Goal: Task Accomplishment & Management: Use online tool/utility

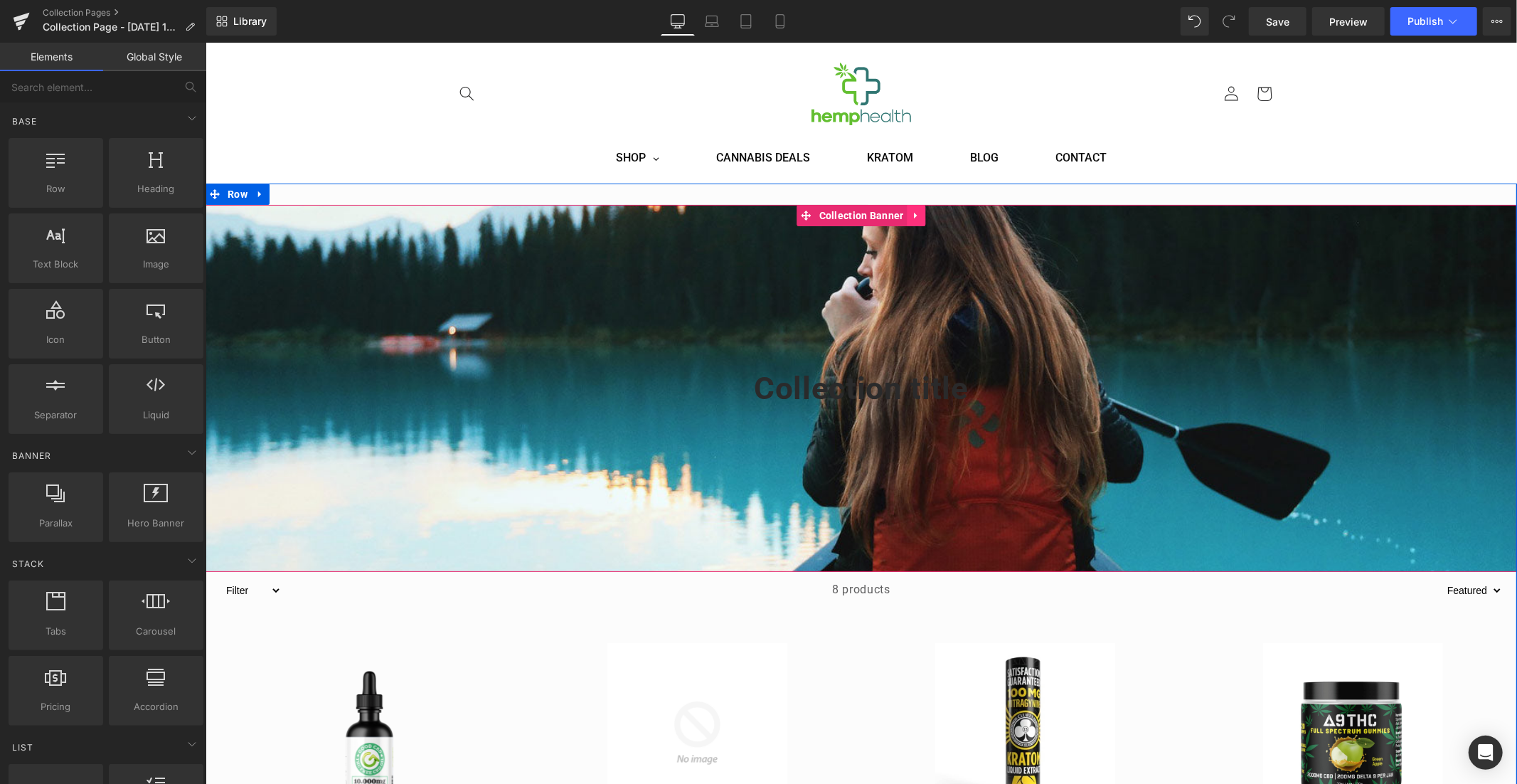
click at [915, 220] on icon at bounding box center [916, 214] width 10 height 10
click at [256, 192] on icon at bounding box center [259, 193] width 10 height 10
click at [292, 193] on icon at bounding box center [297, 193] width 10 height 10
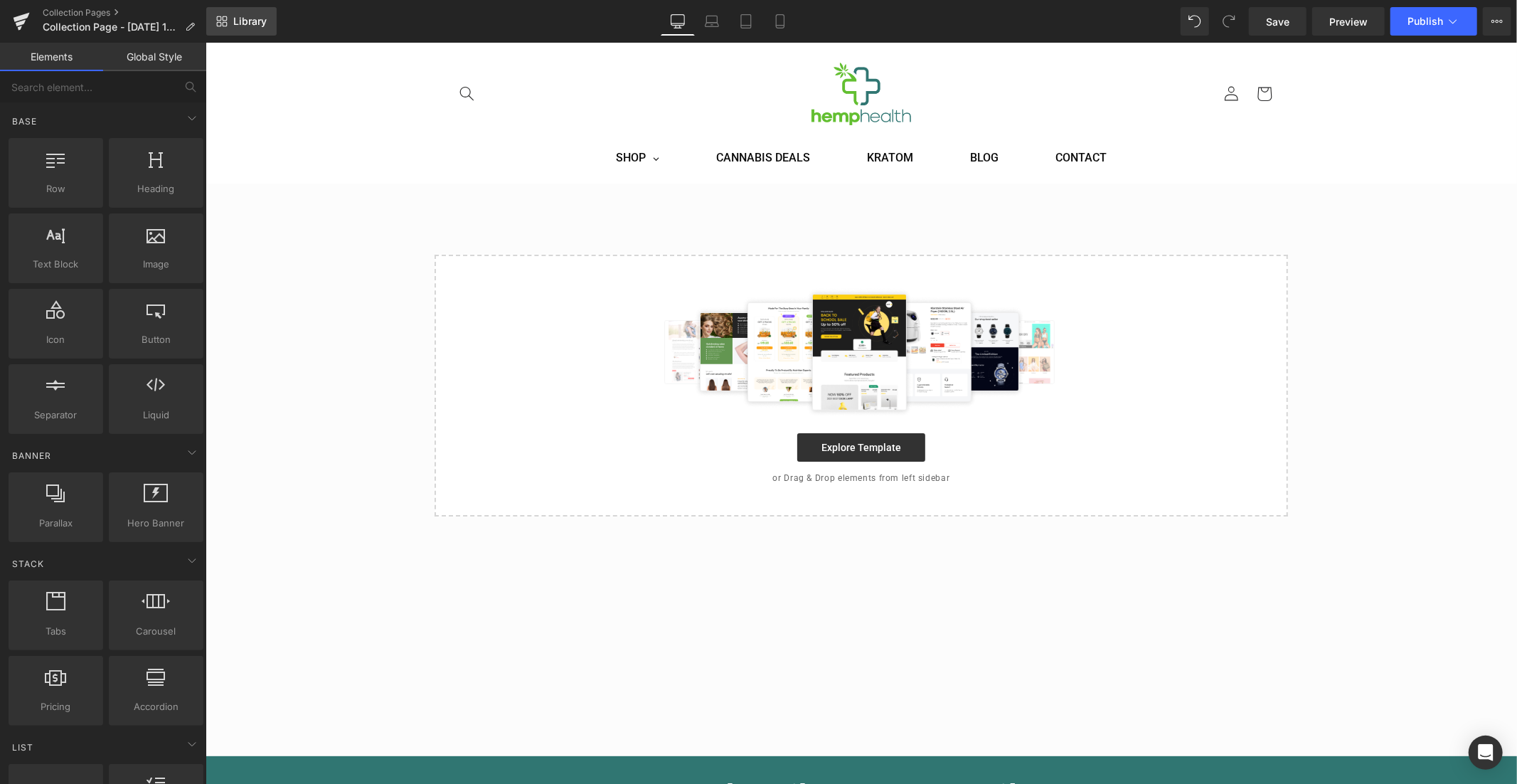
click at [247, 21] on span "Library" at bounding box center [250, 21] width 34 height 13
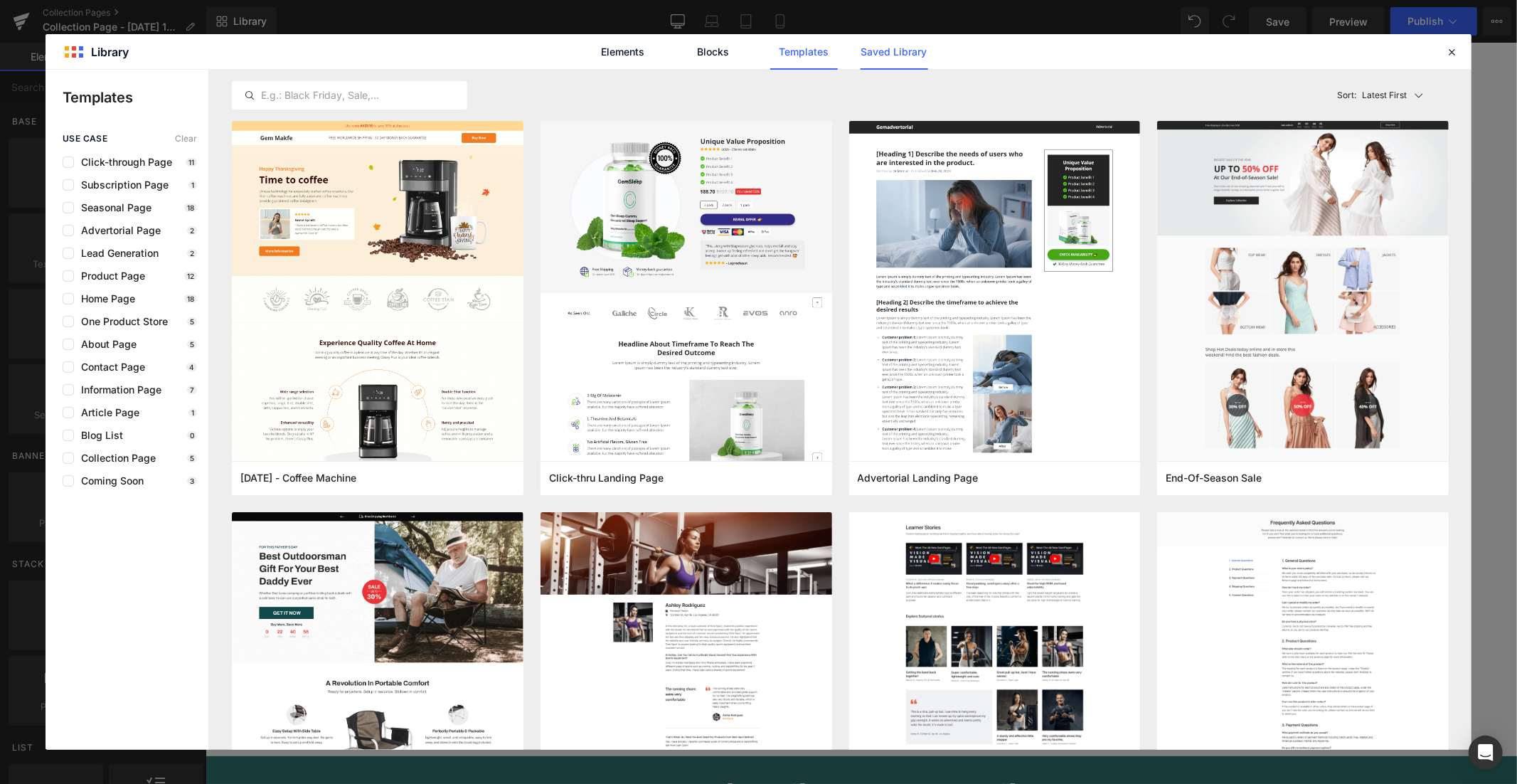
click at [910, 783] on link "Saved Library" at bounding box center [655, 799] width 523 height 21
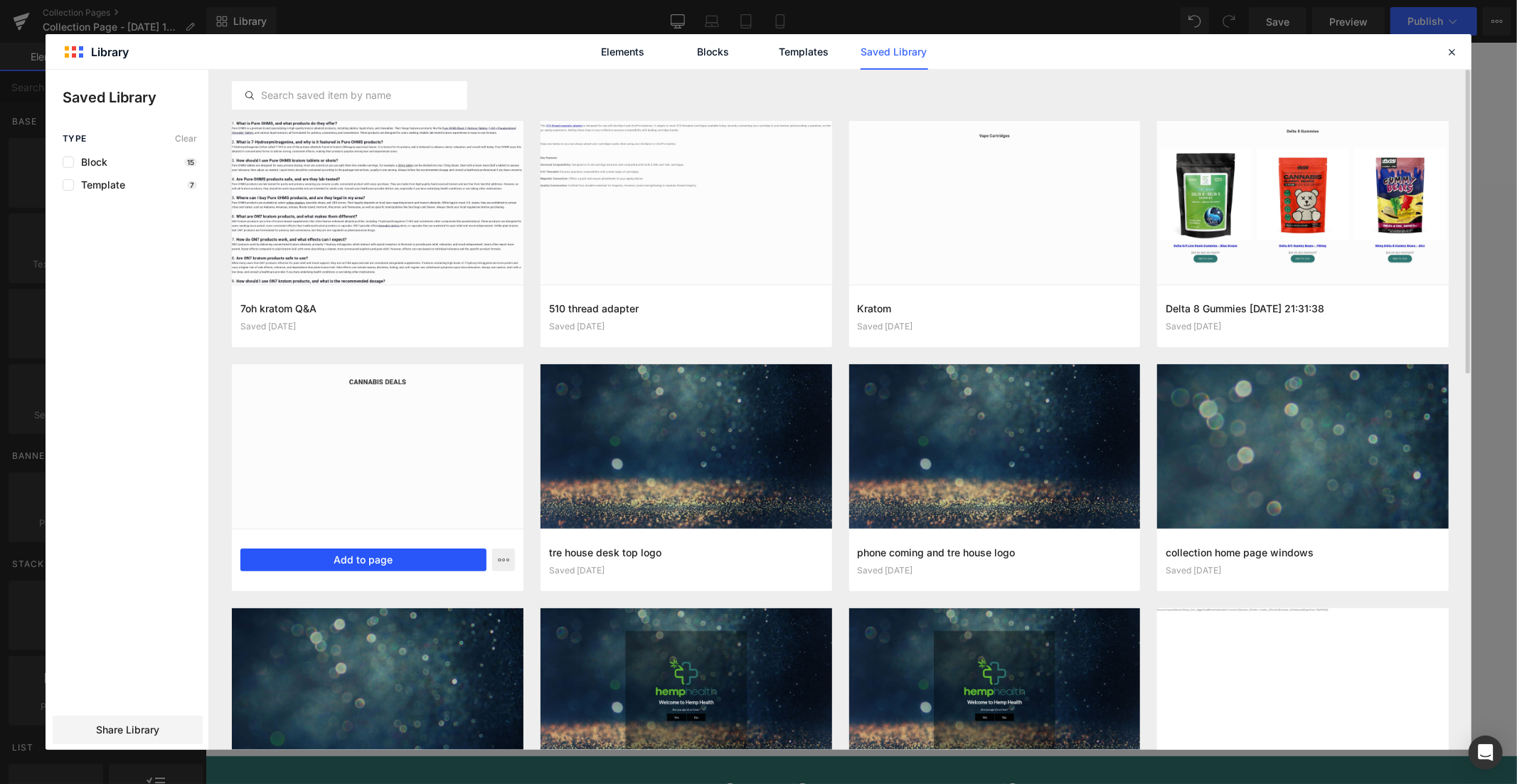
click at [347, 553] on button "Add to page" at bounding box center [364, 559] width 246 height 22
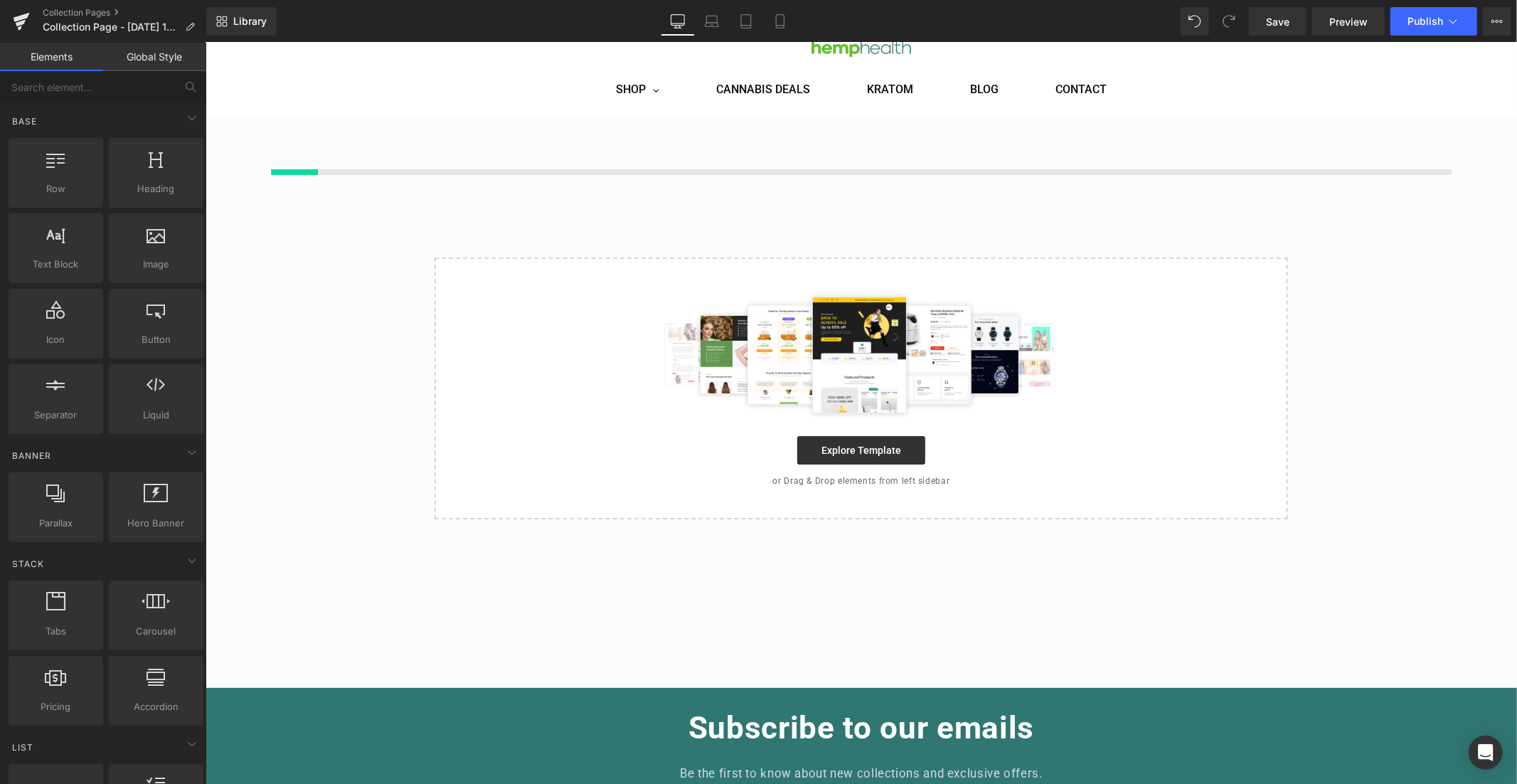
scroll to position [70, 0]
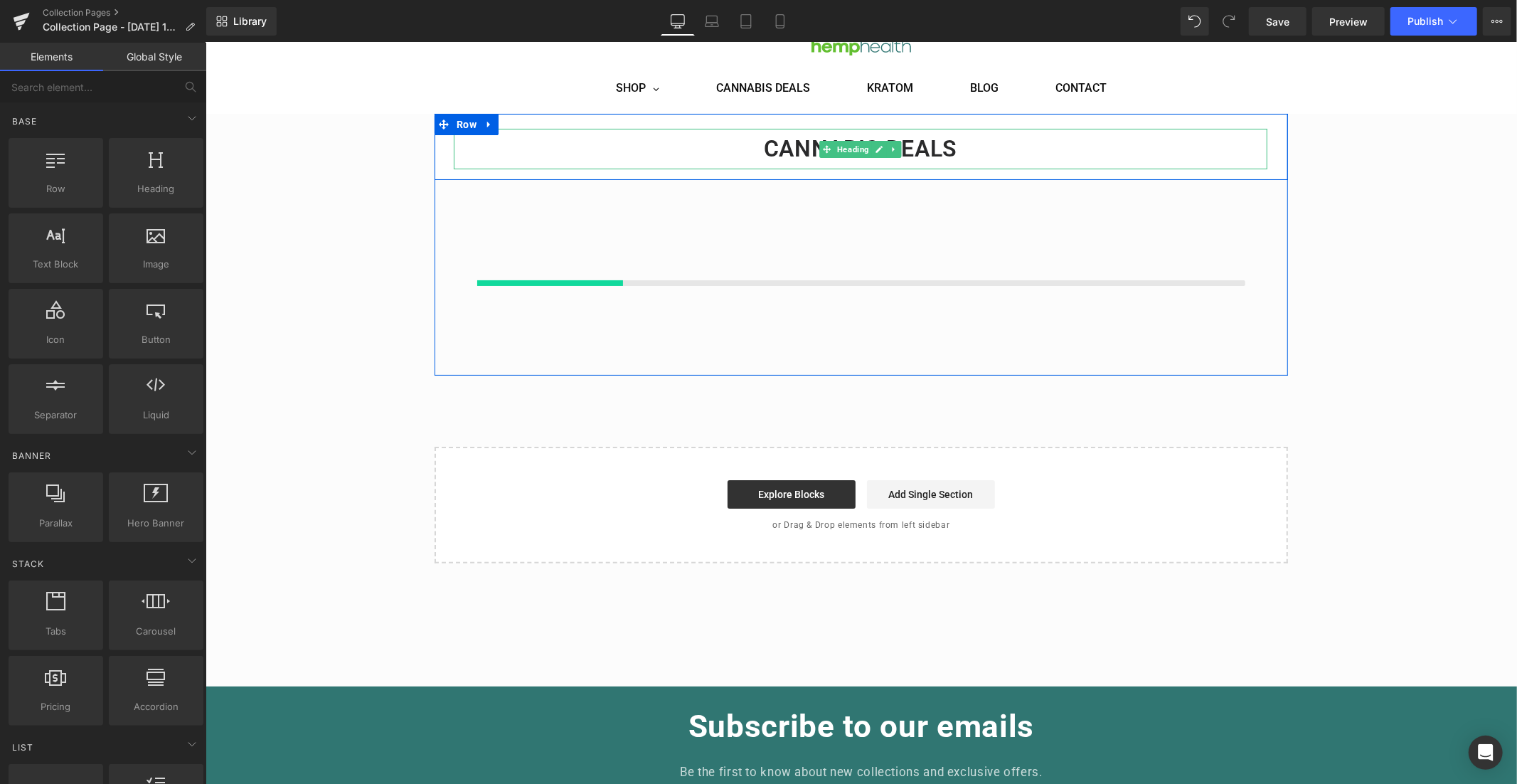
click at [917, 144] on h1 "CANNABIS DEALS" at bounding box center [860, 147] width 814 height 40
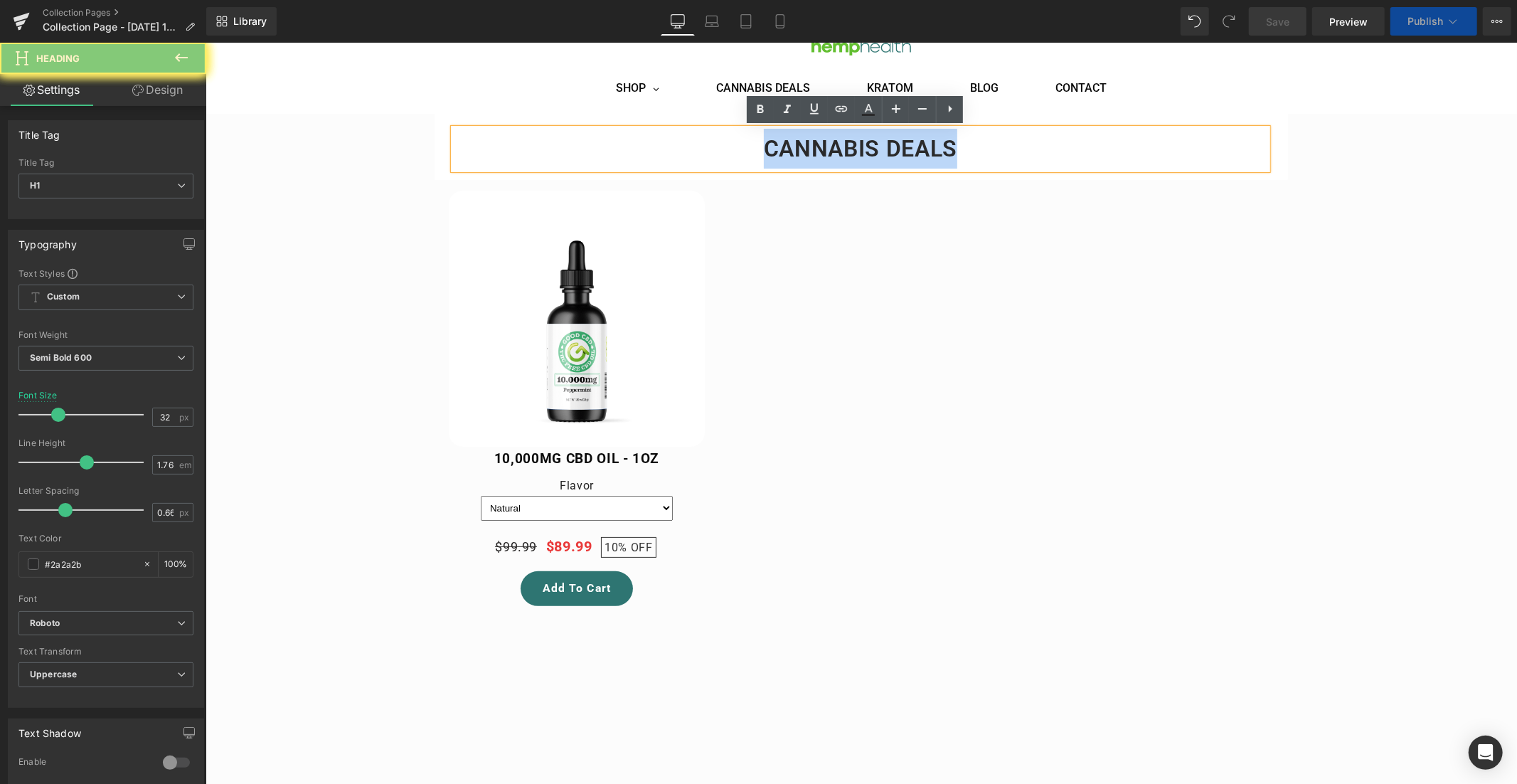
click at [917, 144] on h1 "CANNABIS DEALS" at bounding box center [860, 147] width 814 height 40
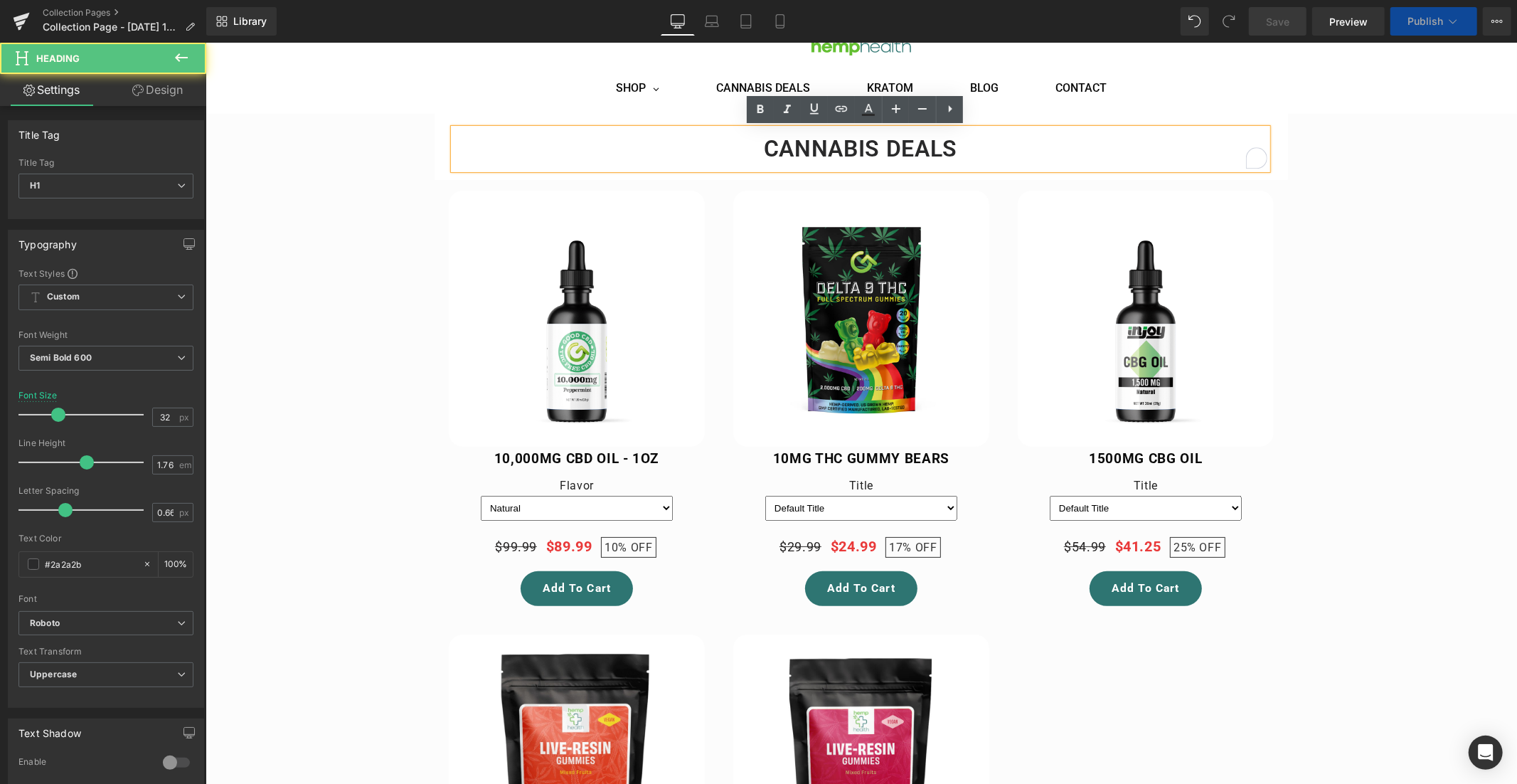
click at [917, 144] on h1 "CANNABIS DEALS" at bounding box center [860, 147] width 814 height 40
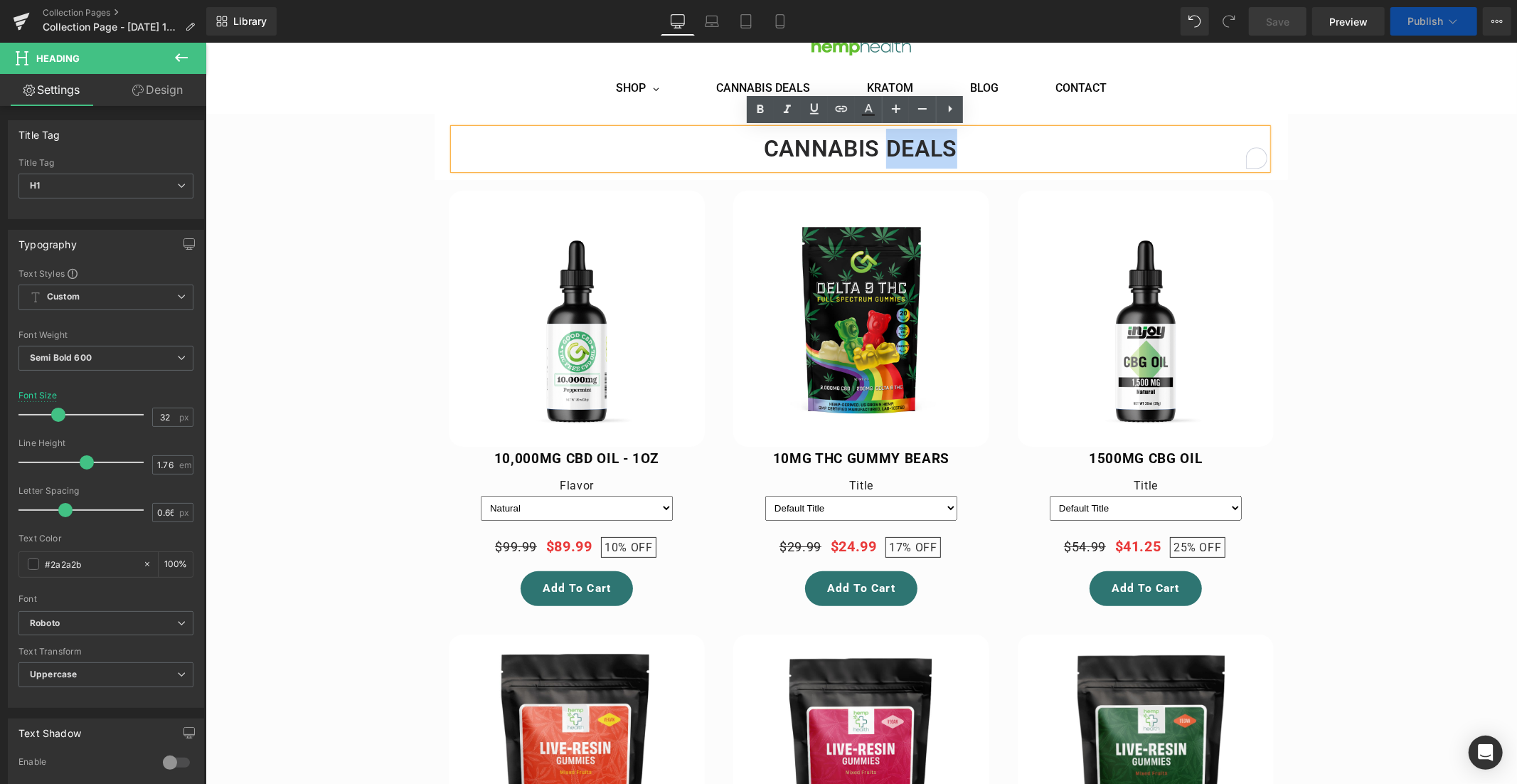
click at [917, 144] on h1 "CANNABIS DEALS" at bounding box center [860, 147] width 814 height 40
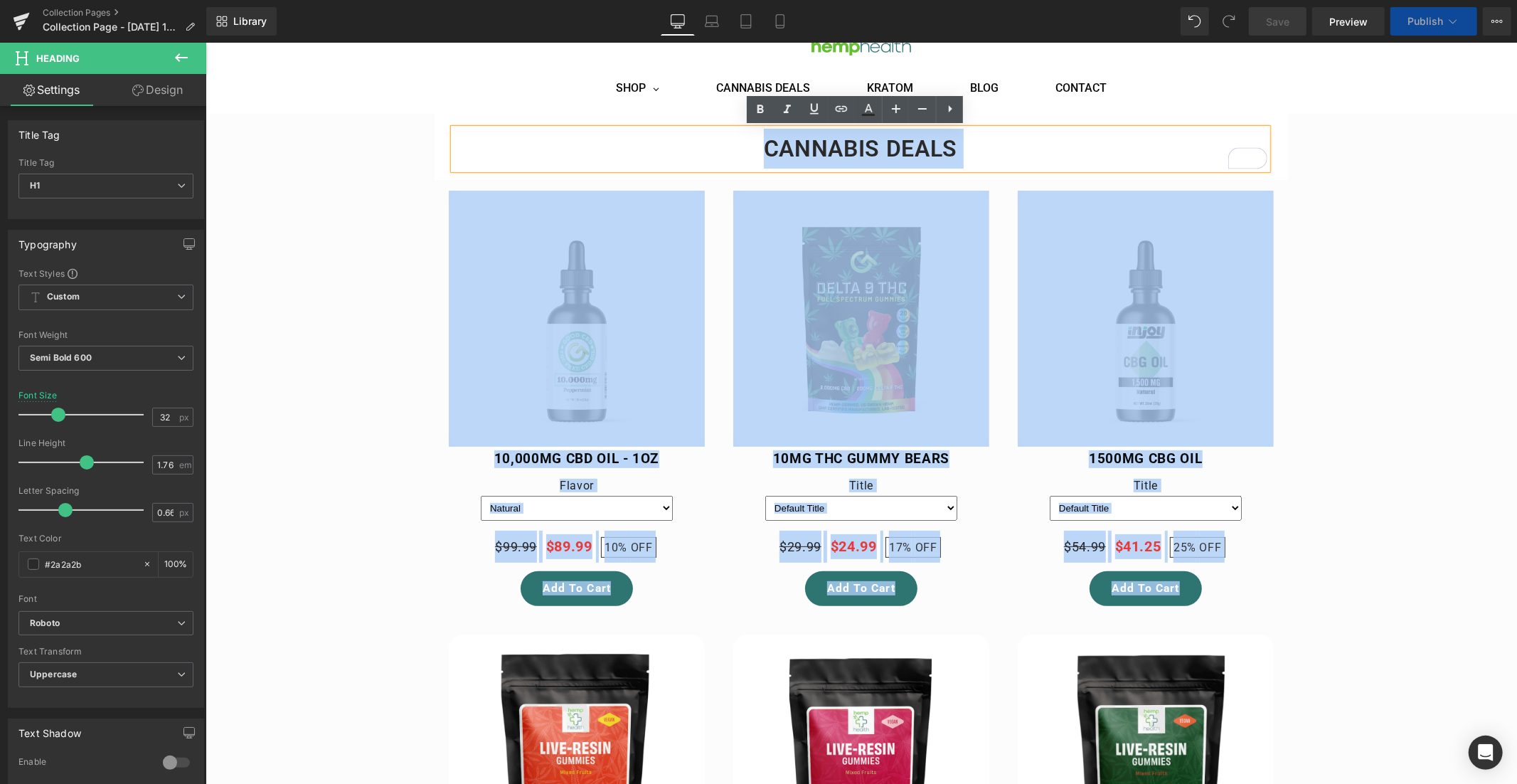
drag, startPoint x: 872, startPoint y: 151, endPoint x: 734, endPoint y: 153, distance: 138.0
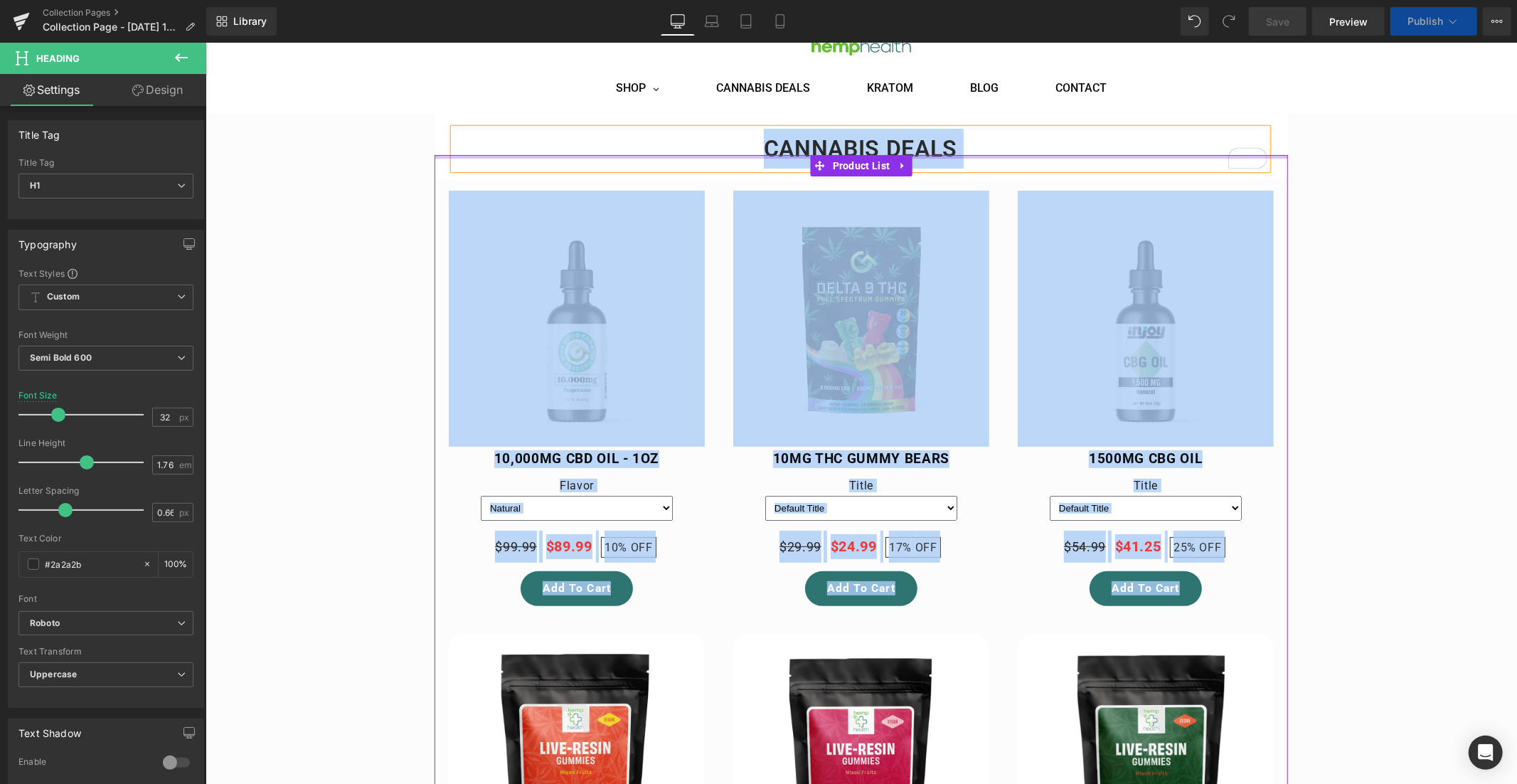
select select "[PERSON_NAME]"
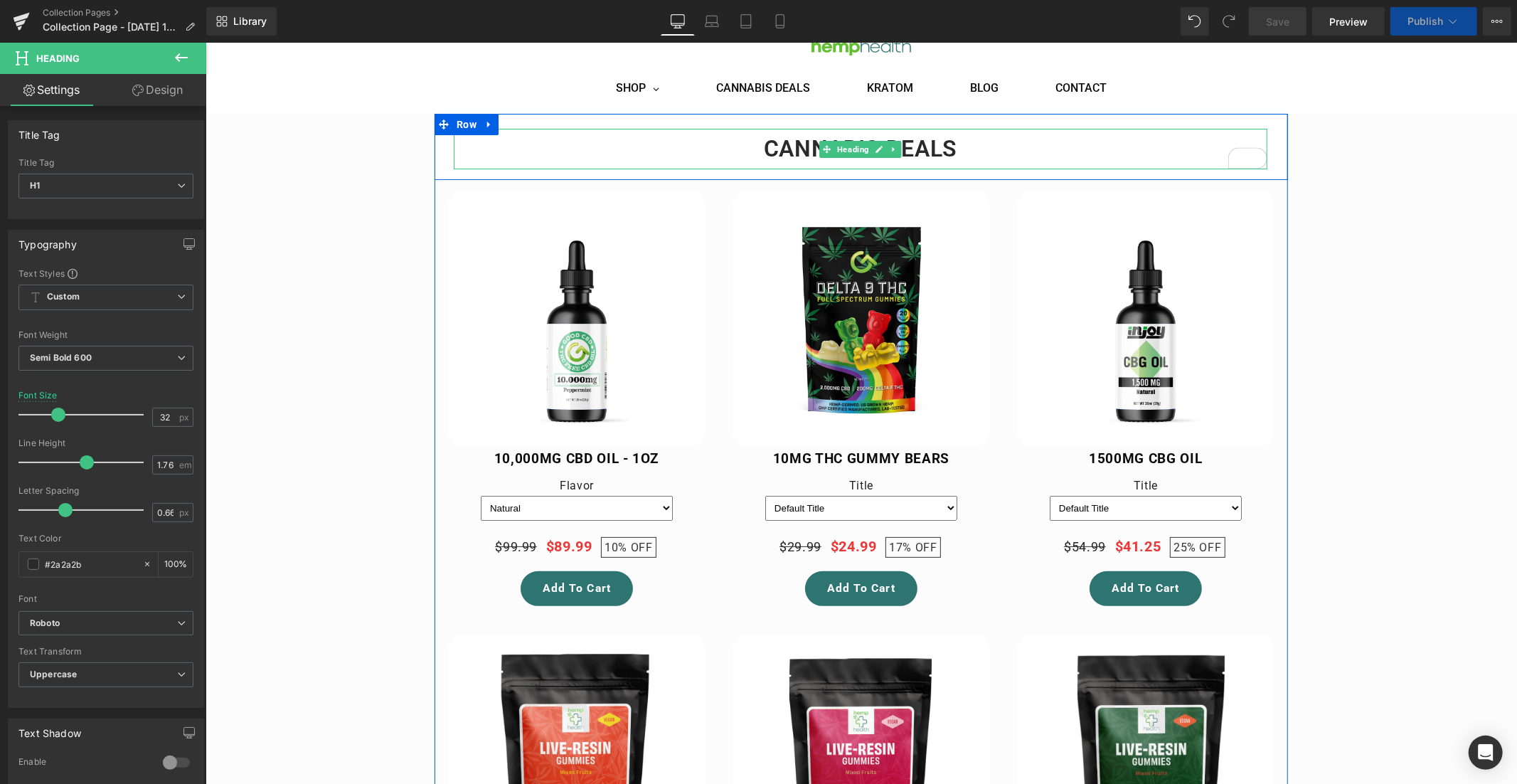
click at [759, 136] on h1 "CANNABIS DEALS" at bounding box center [860, 147] width 814 height 40
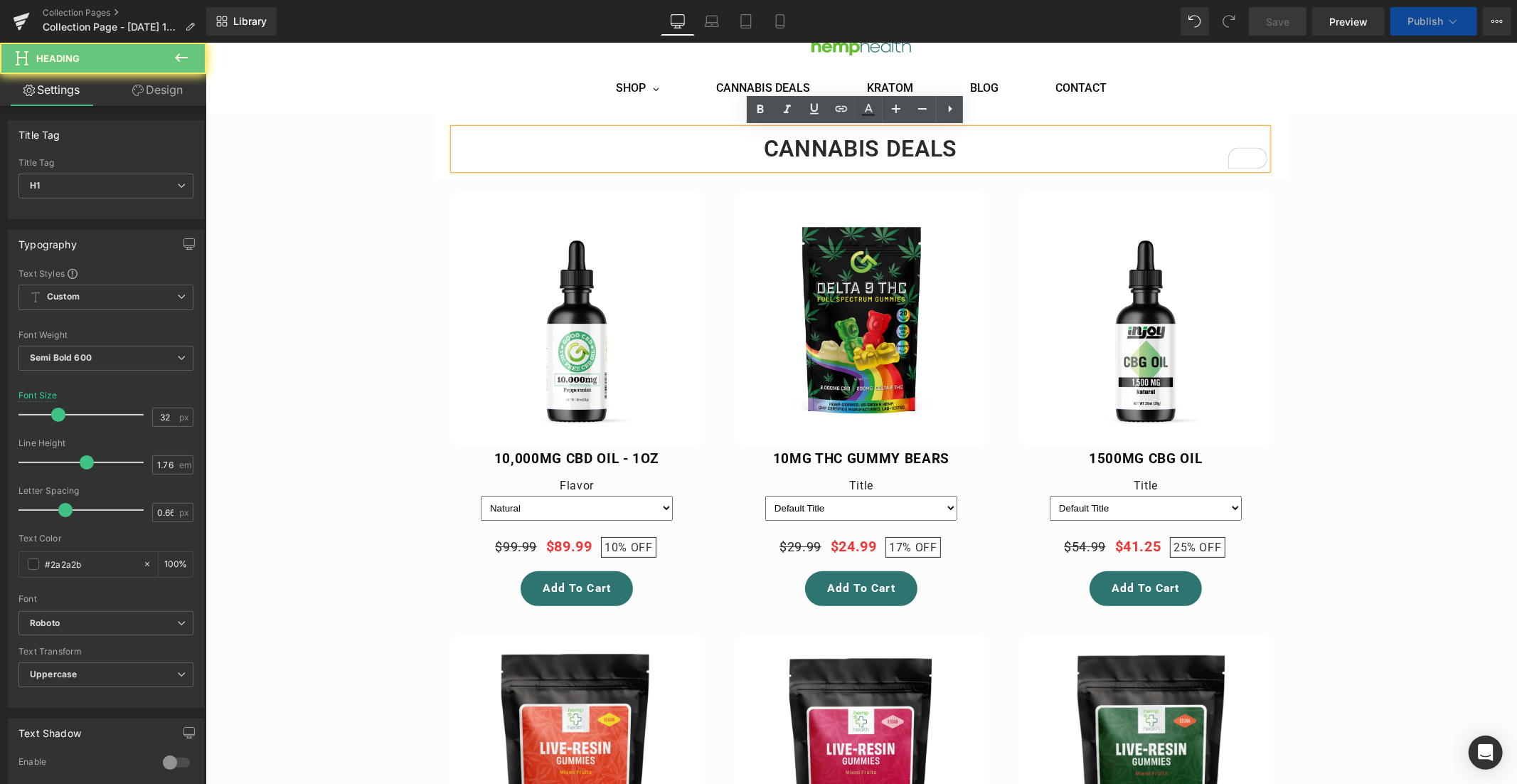
click at [761, 139] on h1 "CANNABIS DEALS" at bounding box center [860, 147] width 814 height 40
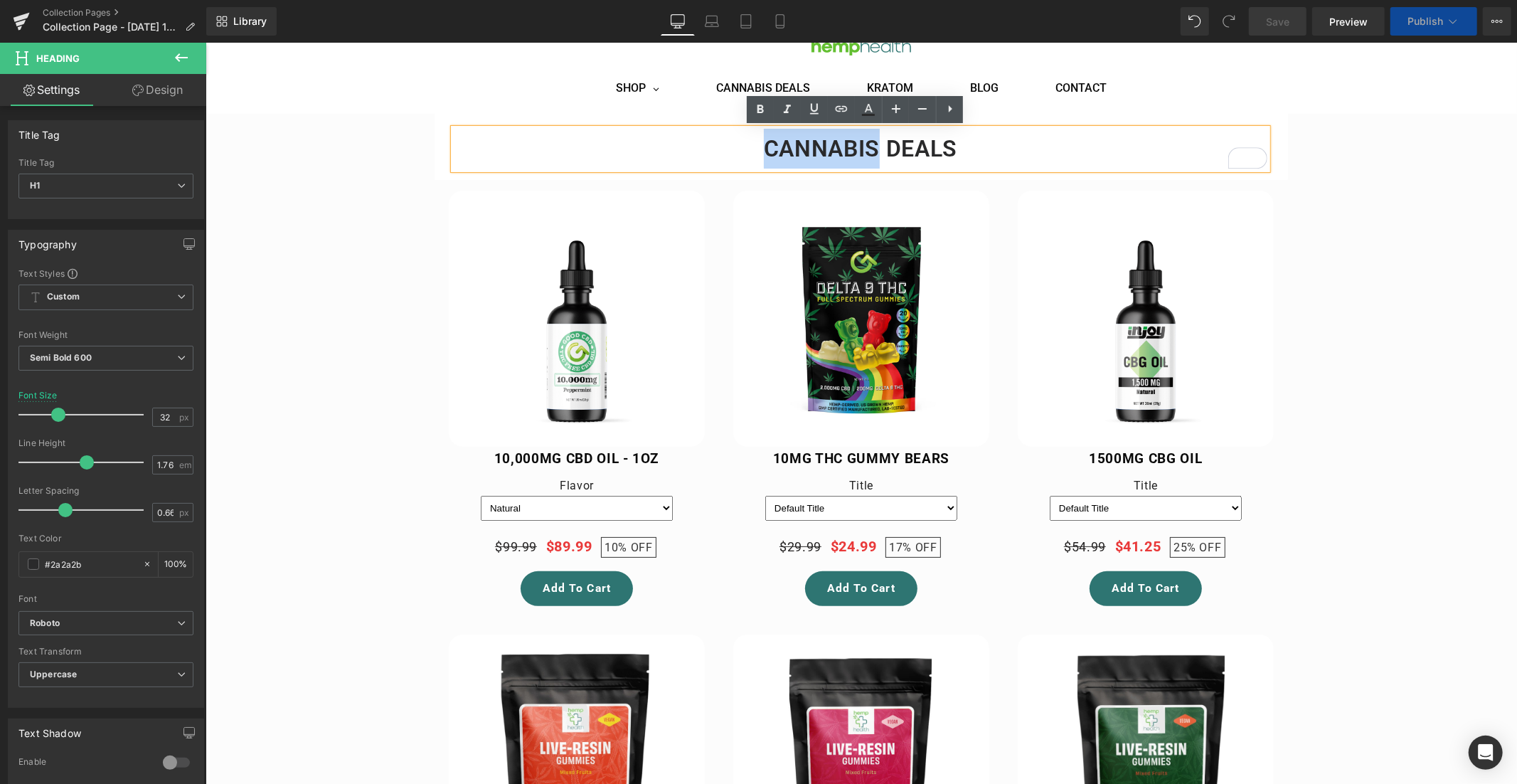
click at [699, 285] on div "Sale Off" at bounding box center [575, 397] width 284 height 445
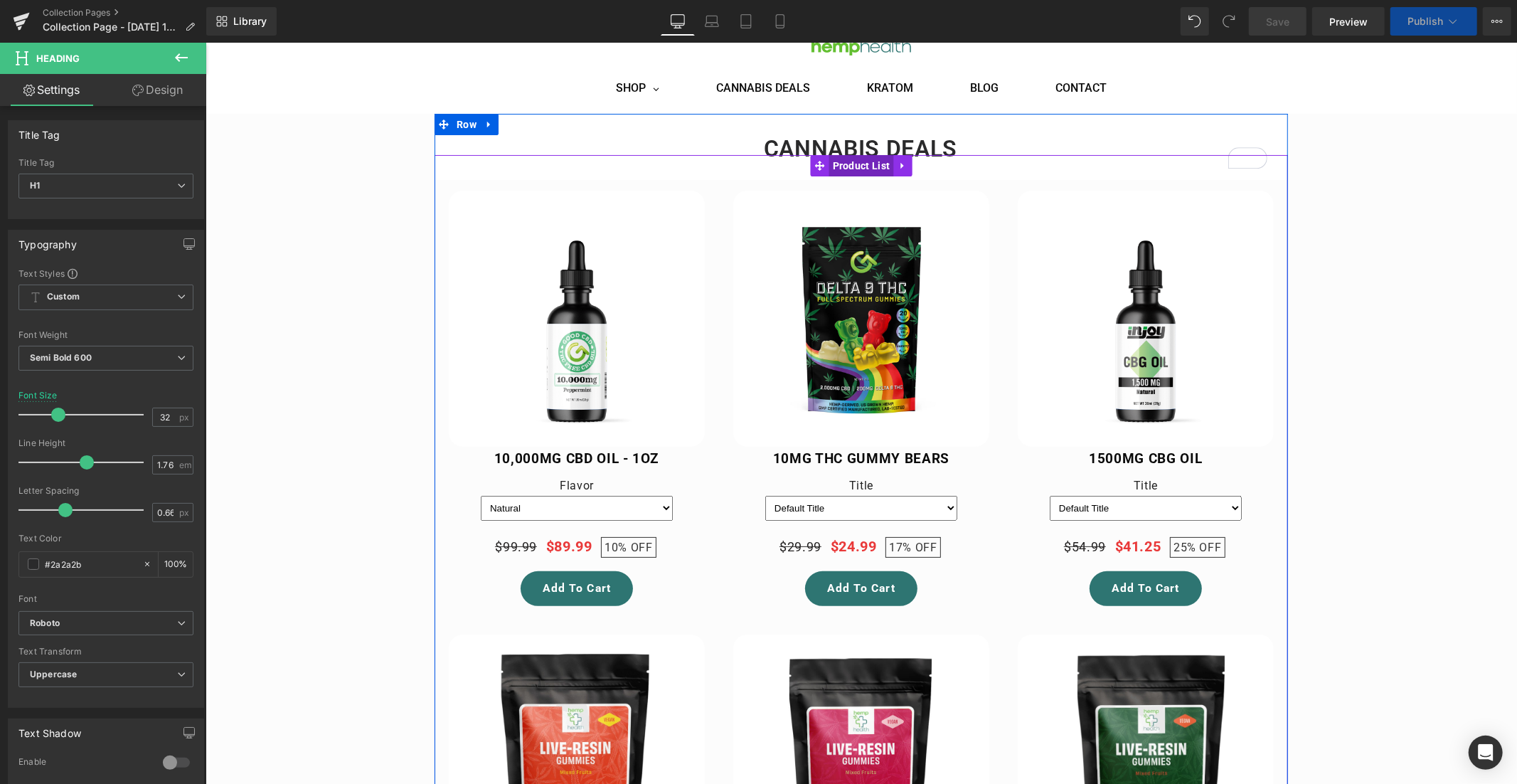
click at [852, 162] on span "Product List" at bounding box center [861, 165] width 64 height 21
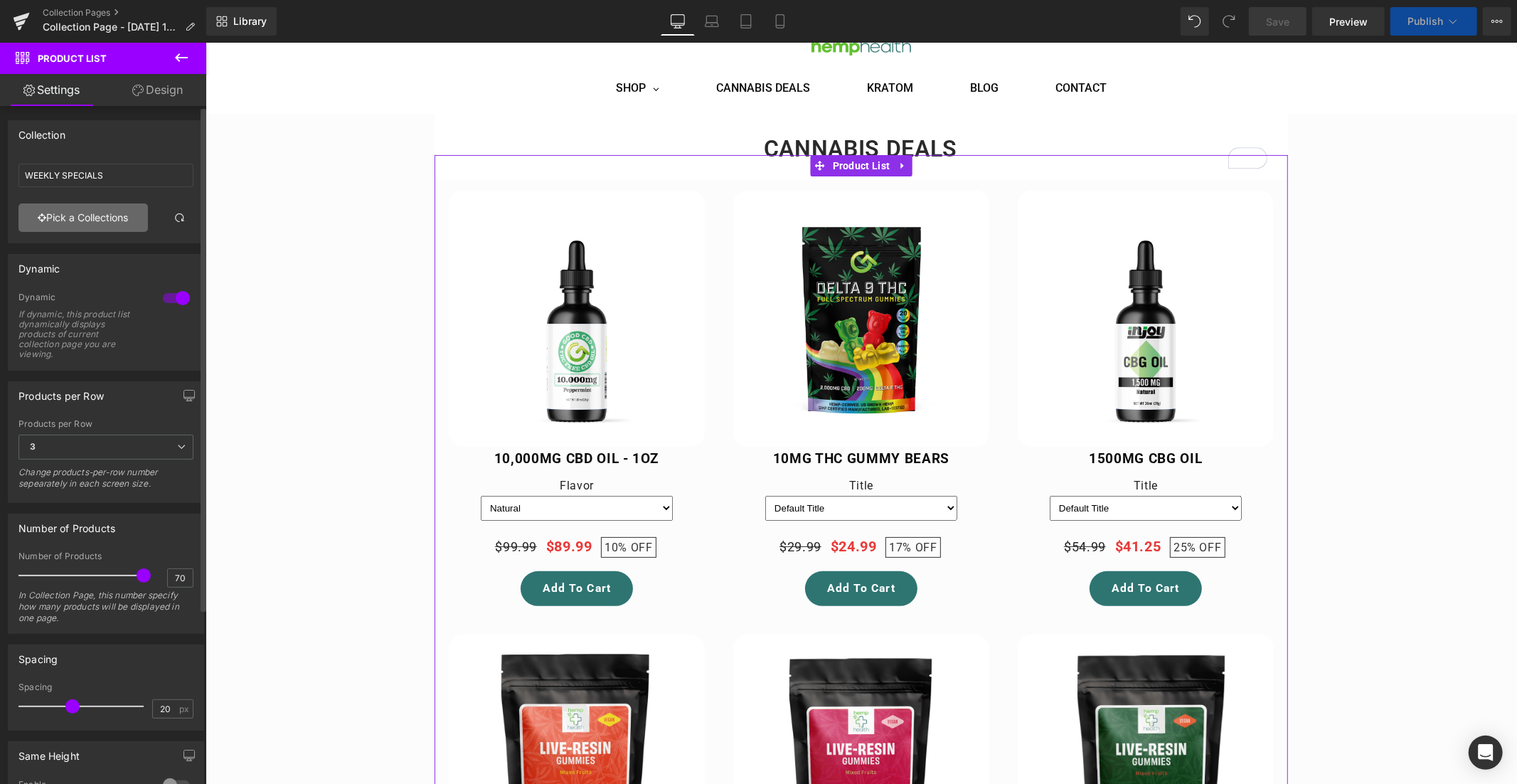
click at [83, 213] on link "Pick a Collections" at bounding box center [83, 217] width 130 height 29
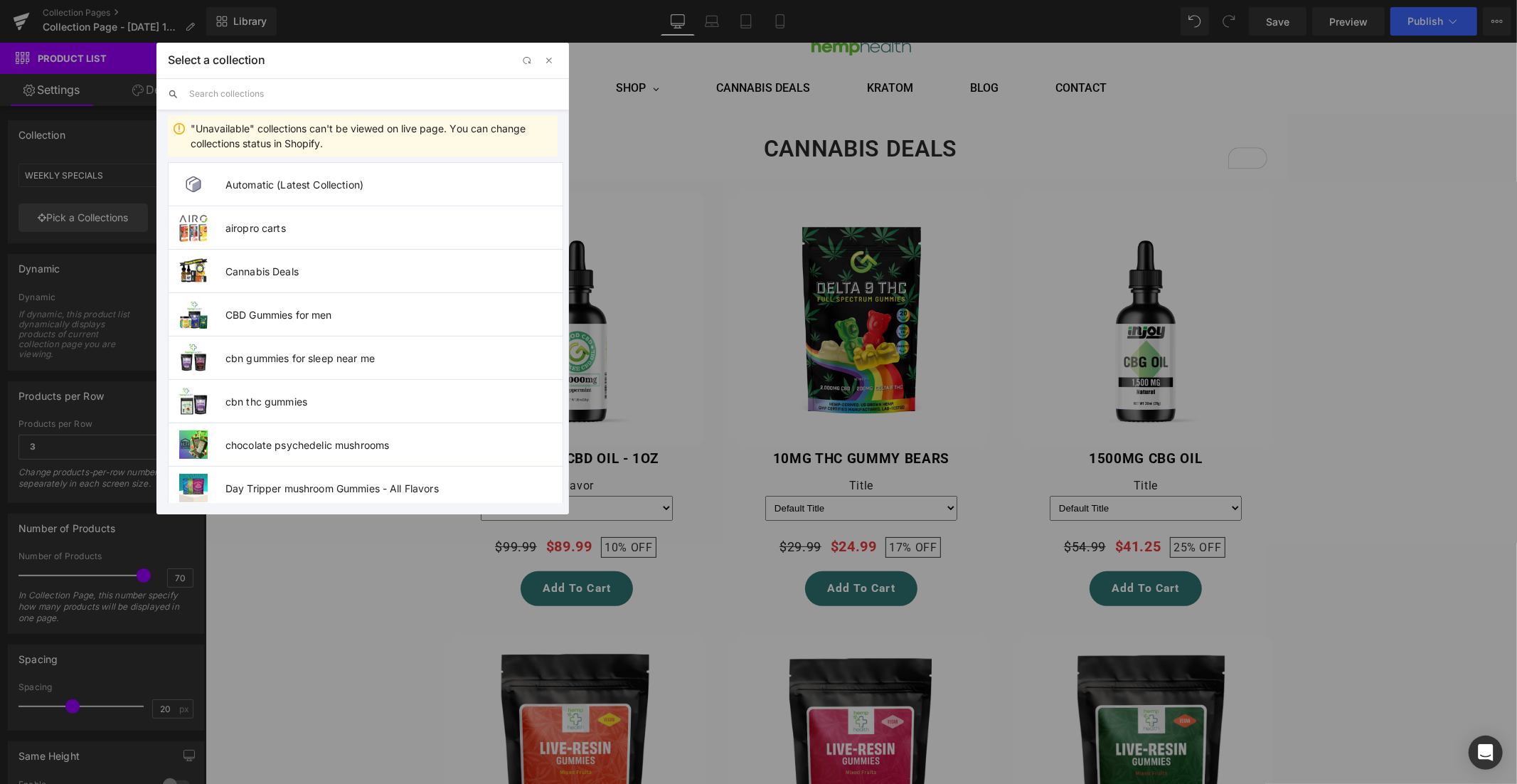
click at [235, 90] on input "text" at bounding box center [373, 94] width 368 height 32
drag, startPoint x: 269, startPoint y: 487, endPoint x: 112, endPoint y: 550, distance: 169.2
click at [269, 487] on span "Day Tripper mushroom Gummies - All Flavors" at bounding box center [394, 488] width 338 height 12
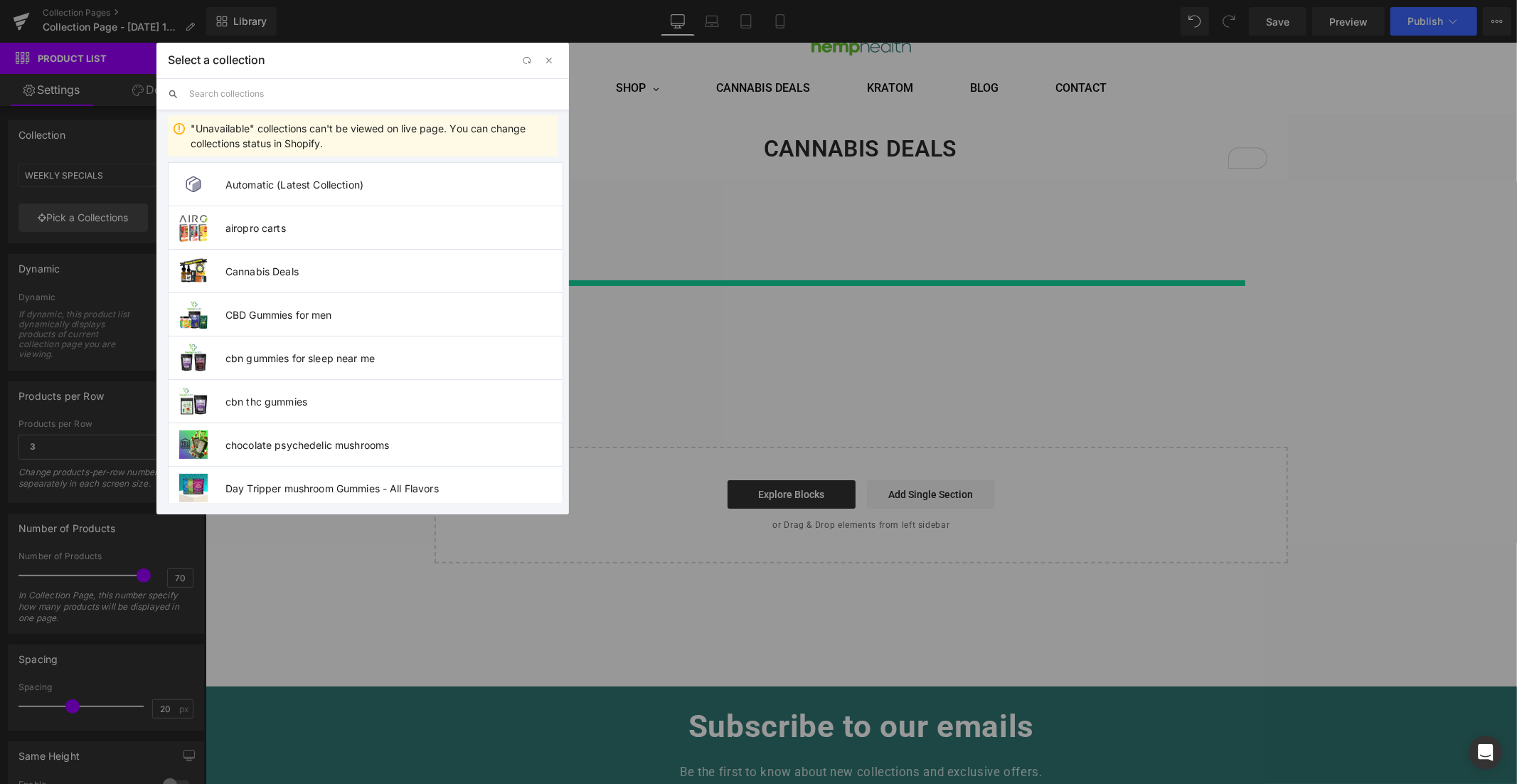
type input "Day Tripper mushroom Gummies - All Flavors"
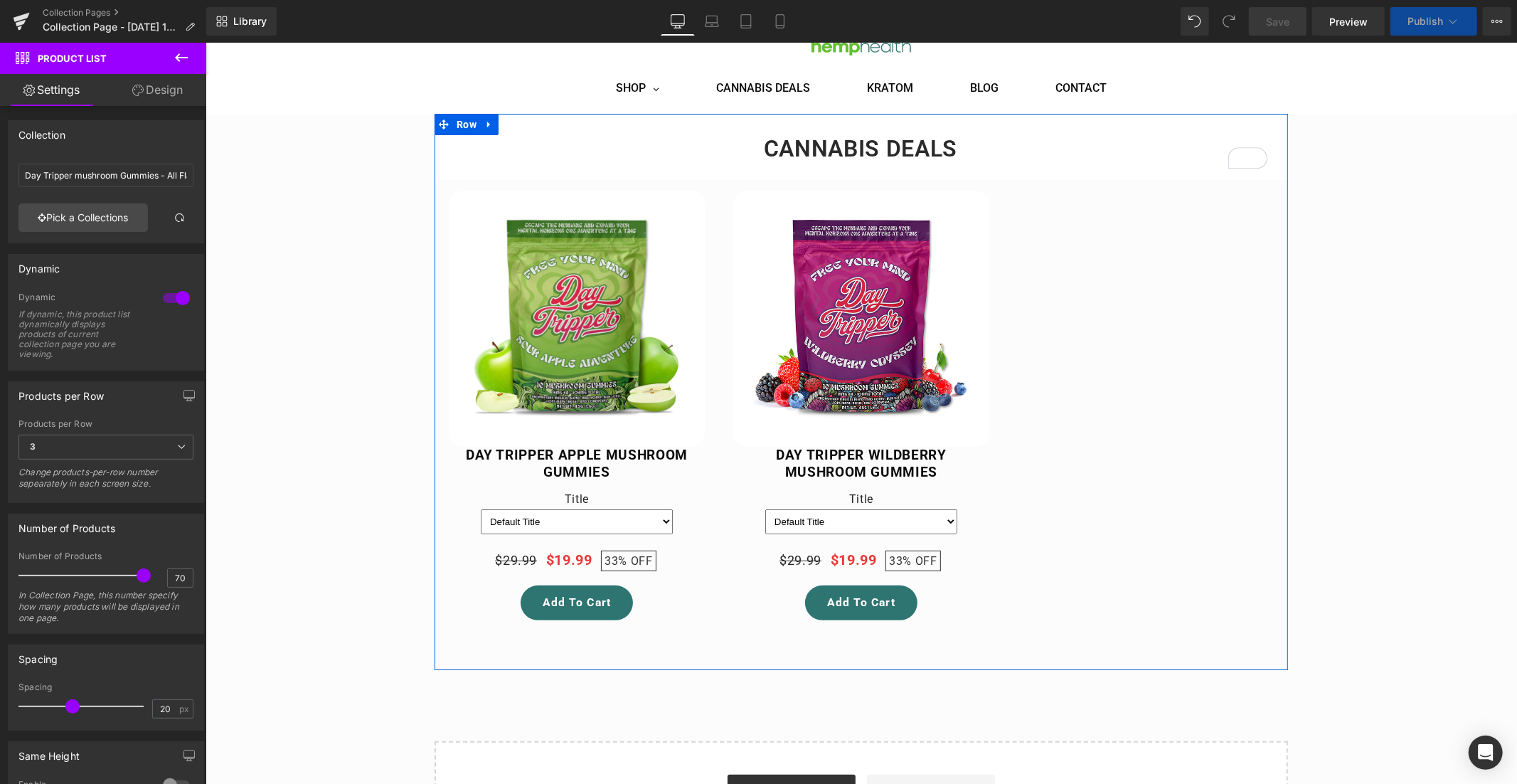
click at [891, 137] on h1 "CANNABIS DEALS" at bounding box center [860, 147] width 814 height 40
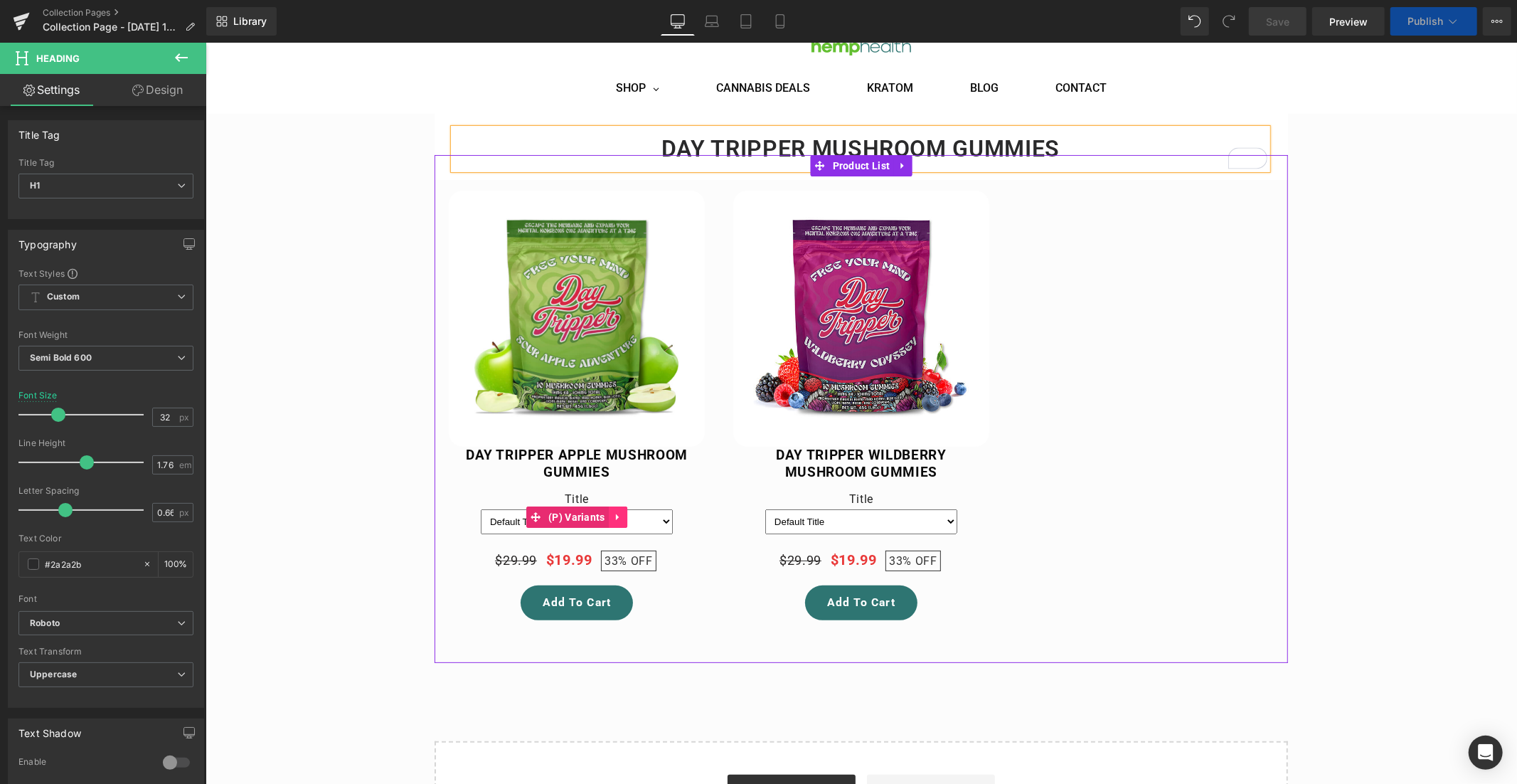
click at [619, 514] on link at bounding box center [617, 516] width 19 height 21
click at [622, 515] on icon at bounding box center [627, 516] width 10 height 10
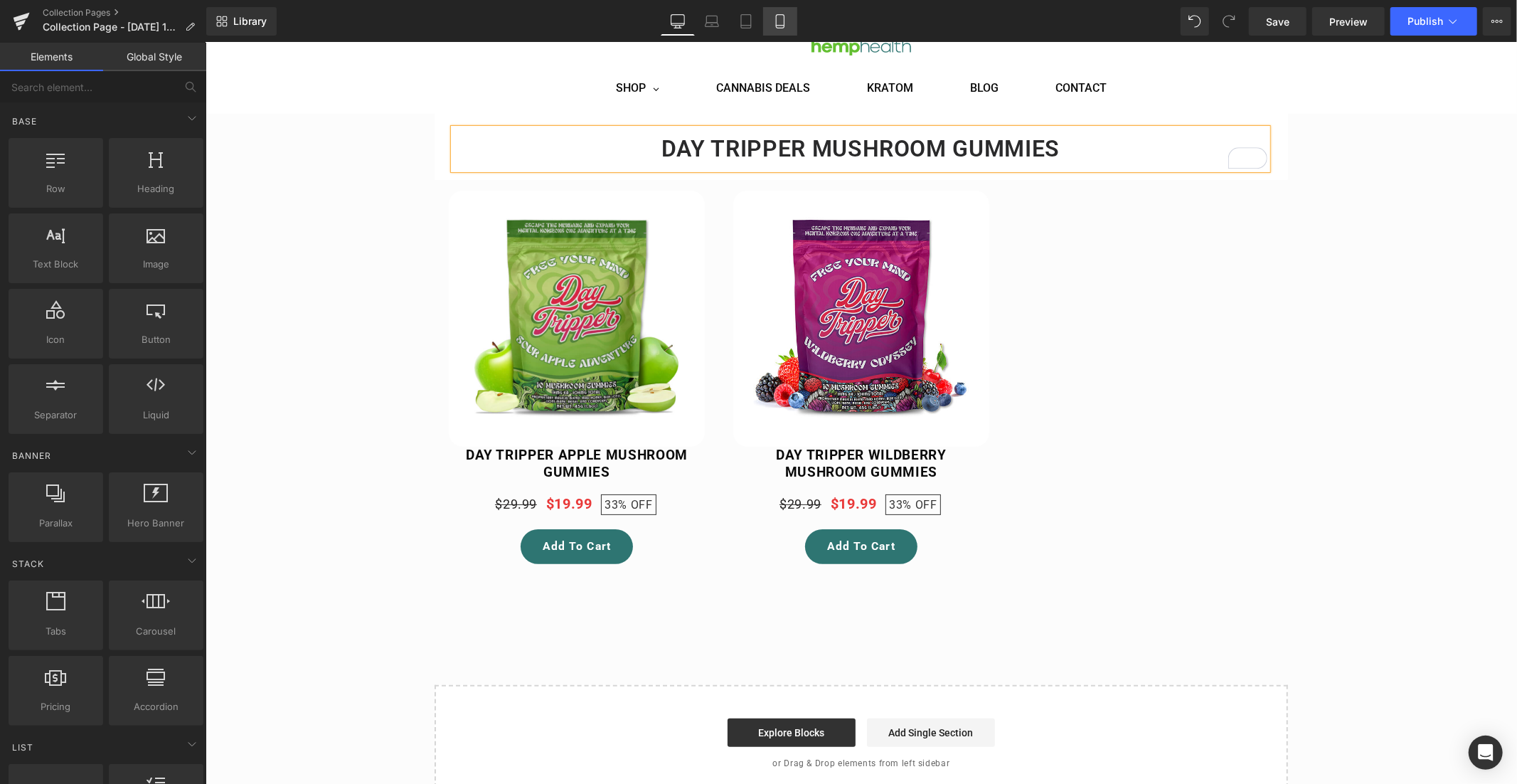
click at [778, 22] on icon at bounding box center [779, 21] width 14 height 14
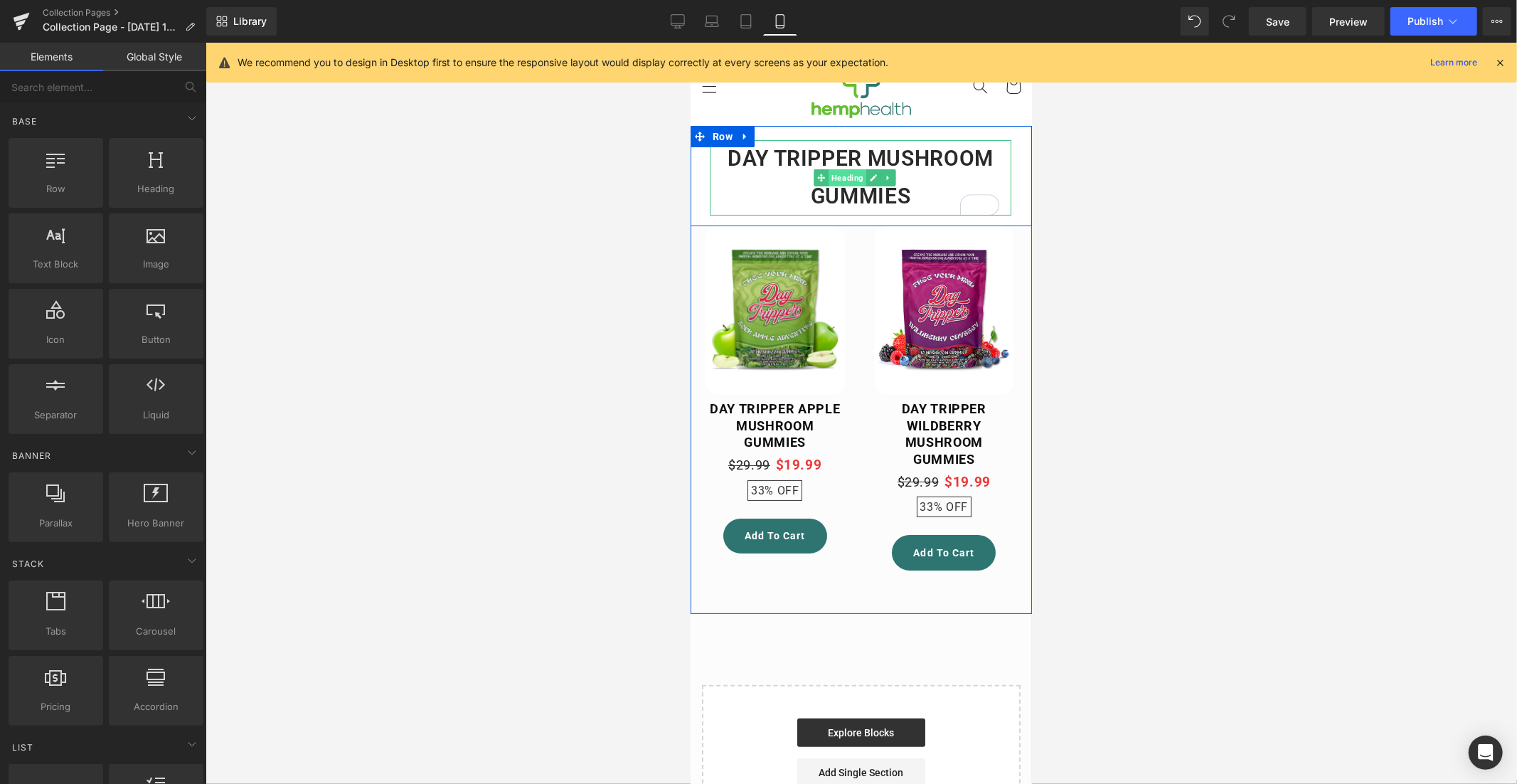
click at [851, 176] on span "Heading" at bounding box center [847, 177] width 37 height 17
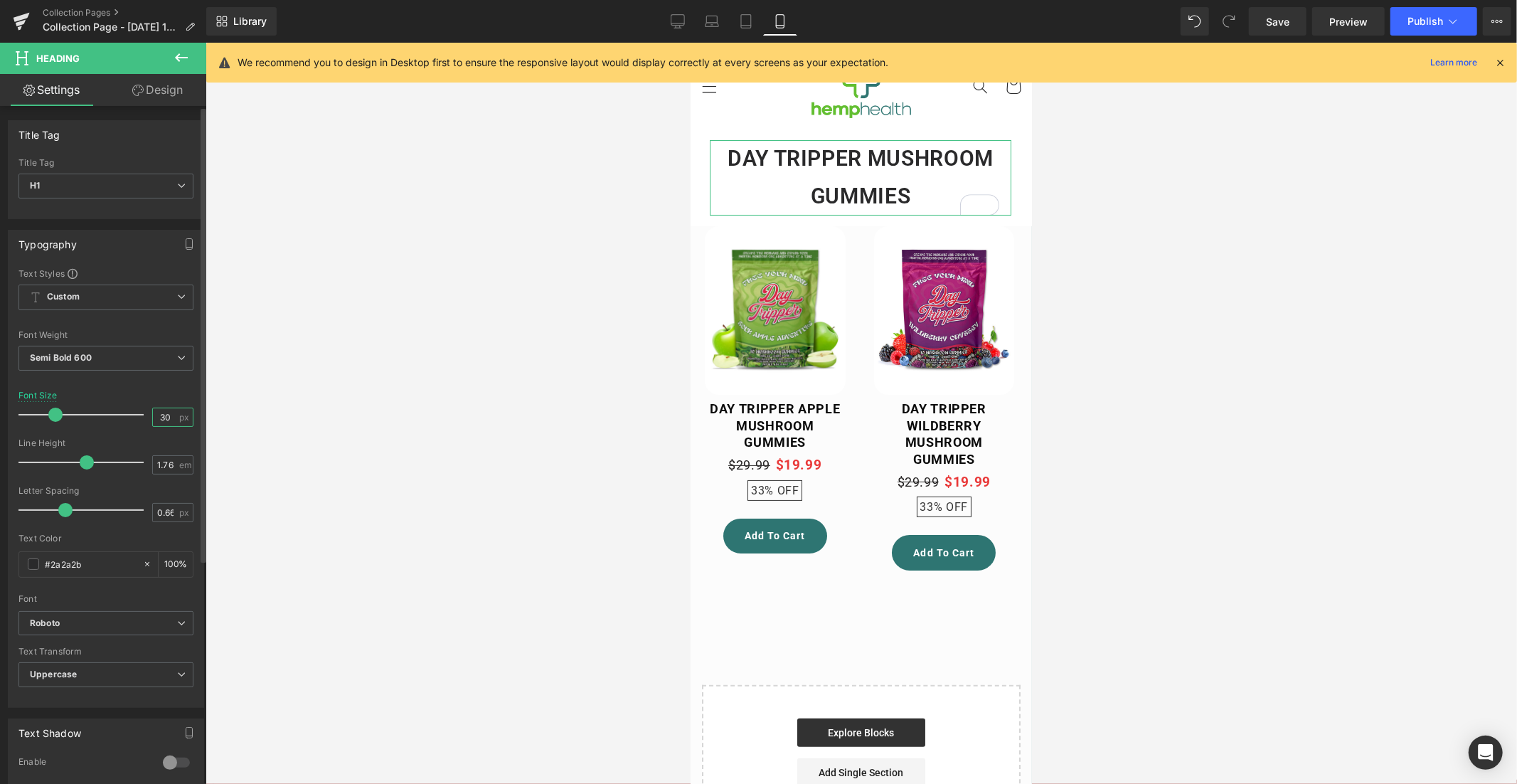
click at [160, 418] on input "30" at bounding box center [165, 417] width 25 height 18
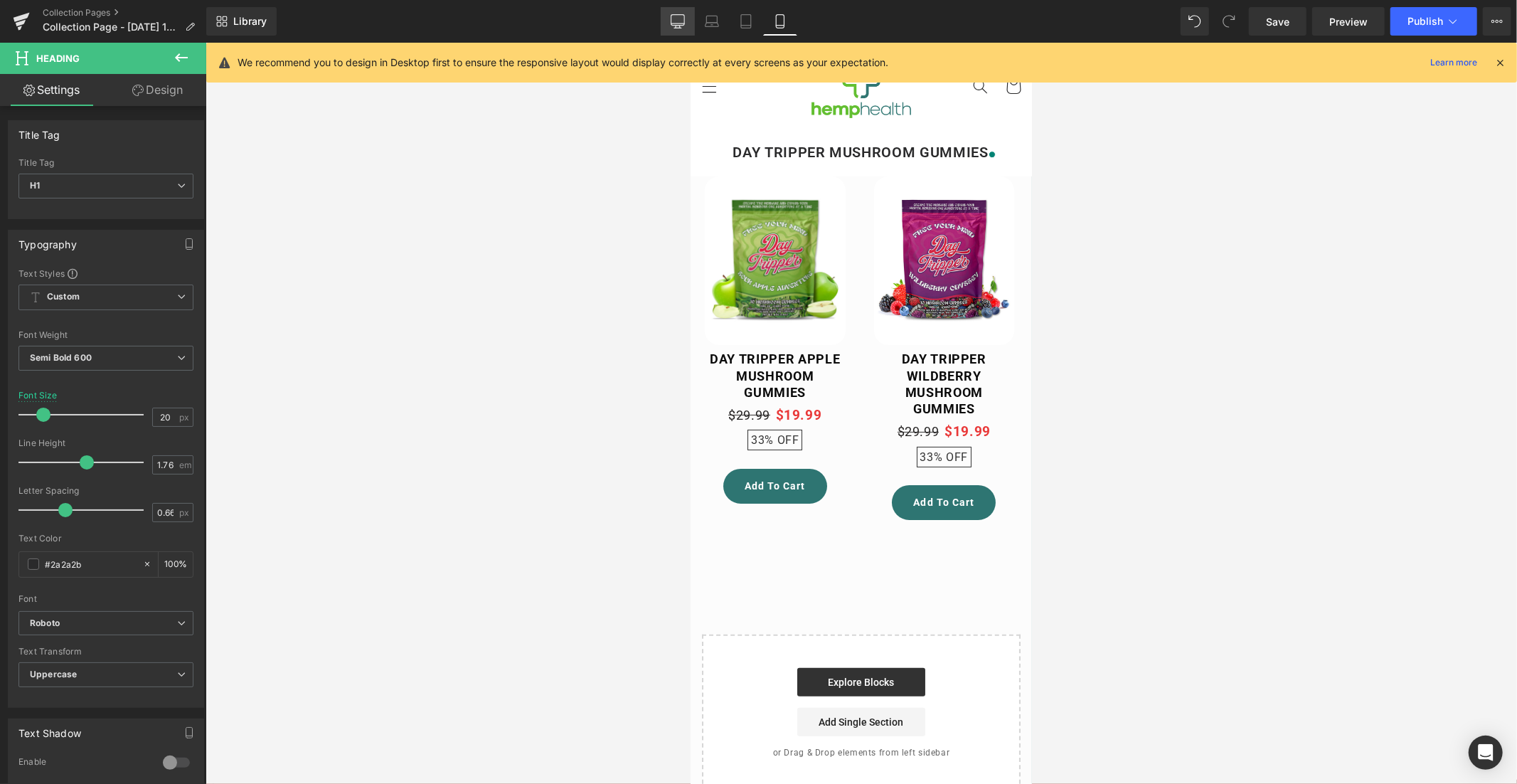
click at [677, 20] on icon at bounding box center [677, 21] width 14 height 14
type input "32"
type input "100"
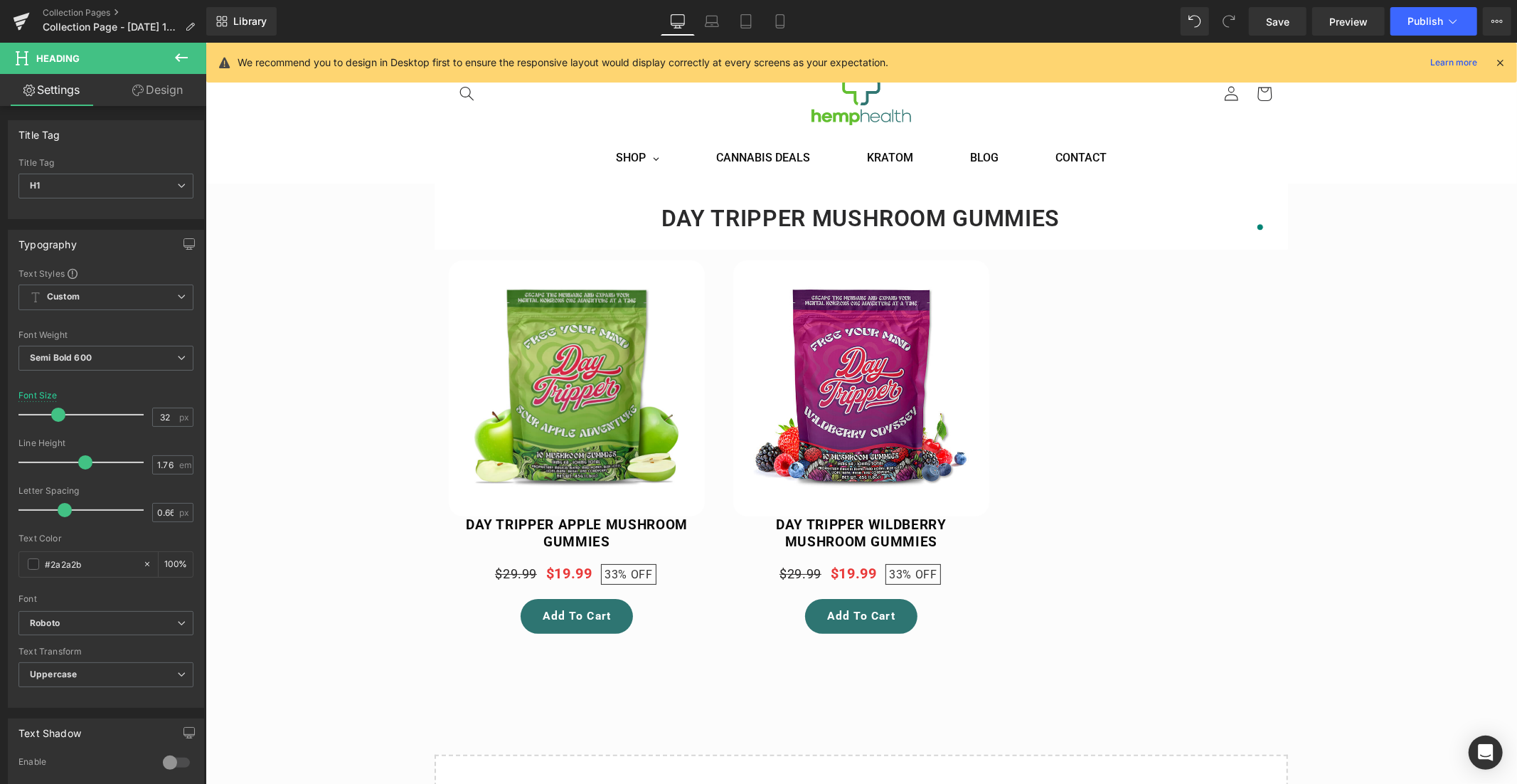
scroll to position [59, 0]
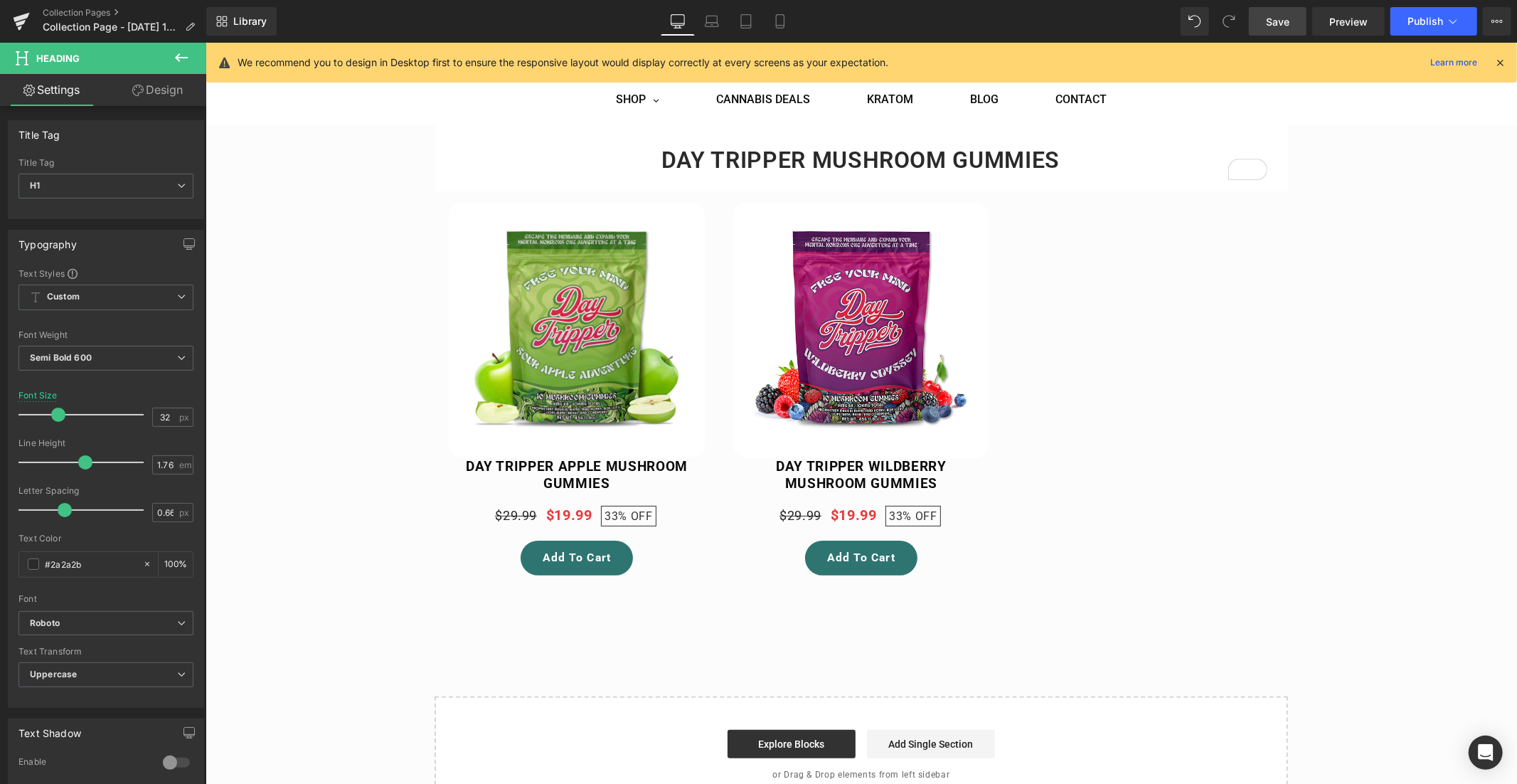
click at [1269, 27] on span "Save" at bounding box center [1277, 21] width 23 height 15
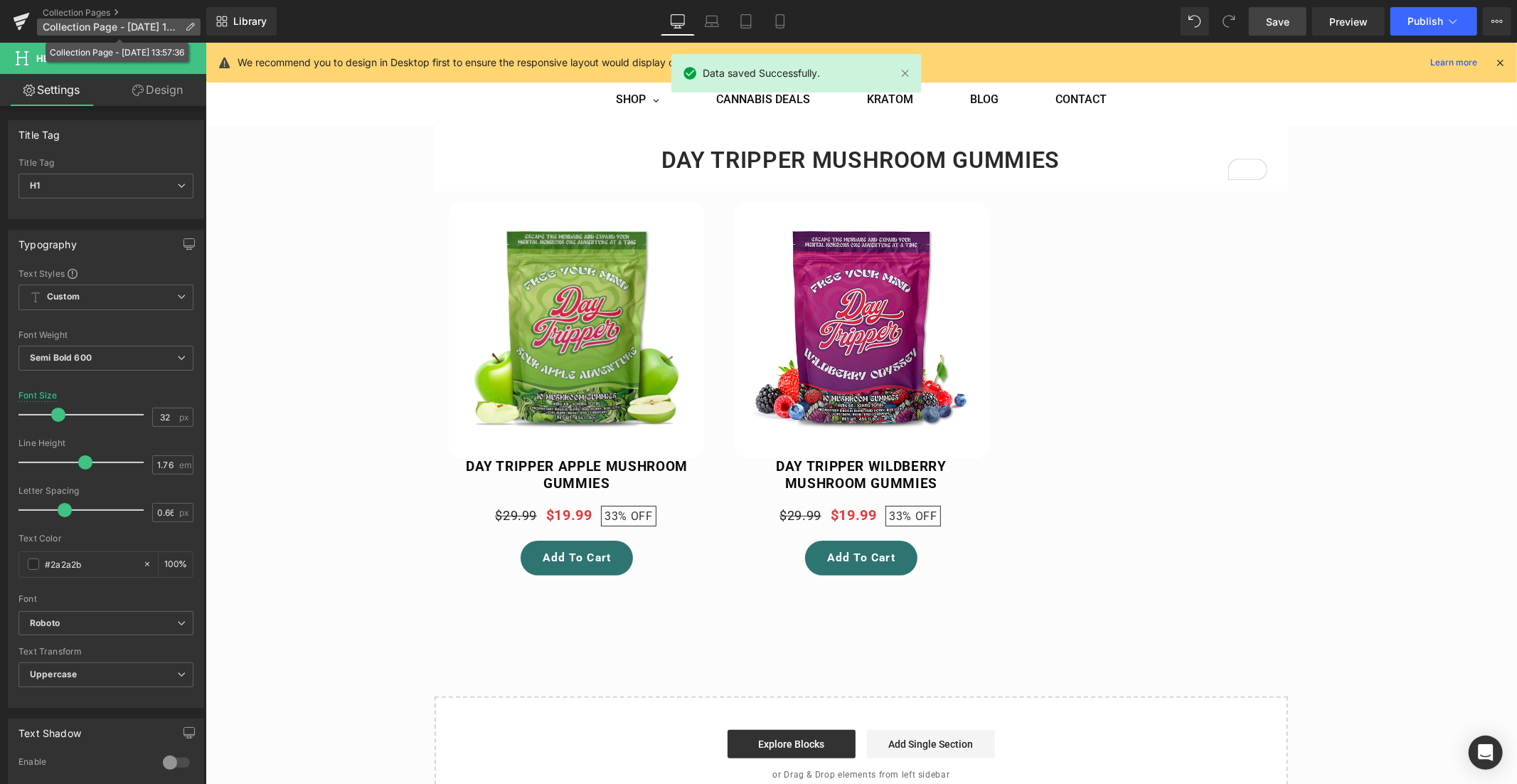
click at [185, 26] on icon at bounding box center [189, 27] width 10 height 10
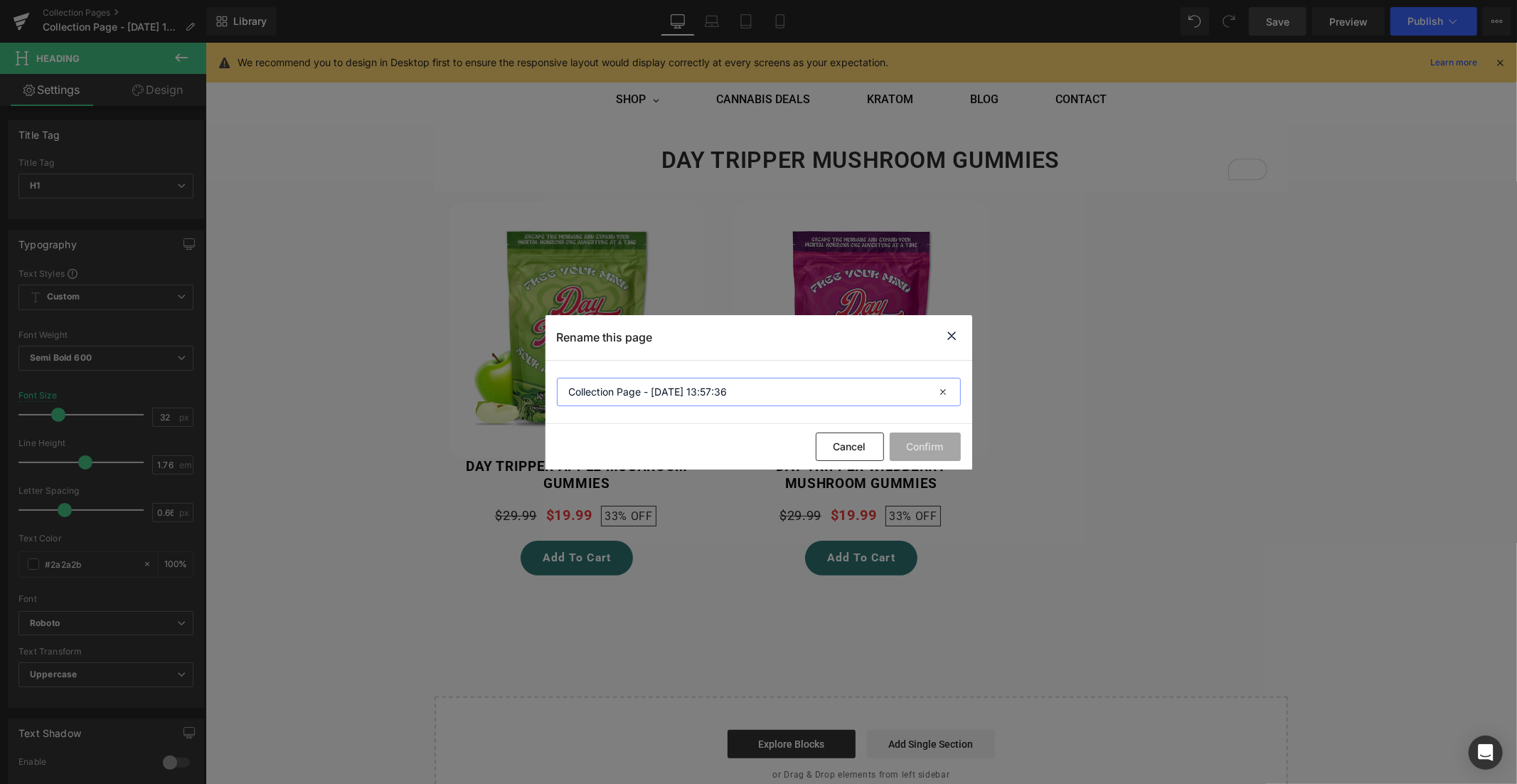
click at [627, 388] on input "Collection Page - [DATE] 13:57:36" at bounding box center [758, 392] width 404 height 29
type input "Day Tripper mushroom gummies"
click at [938, 445] on button "Confirm" at bounding box center [925, 447] width 71 height 29
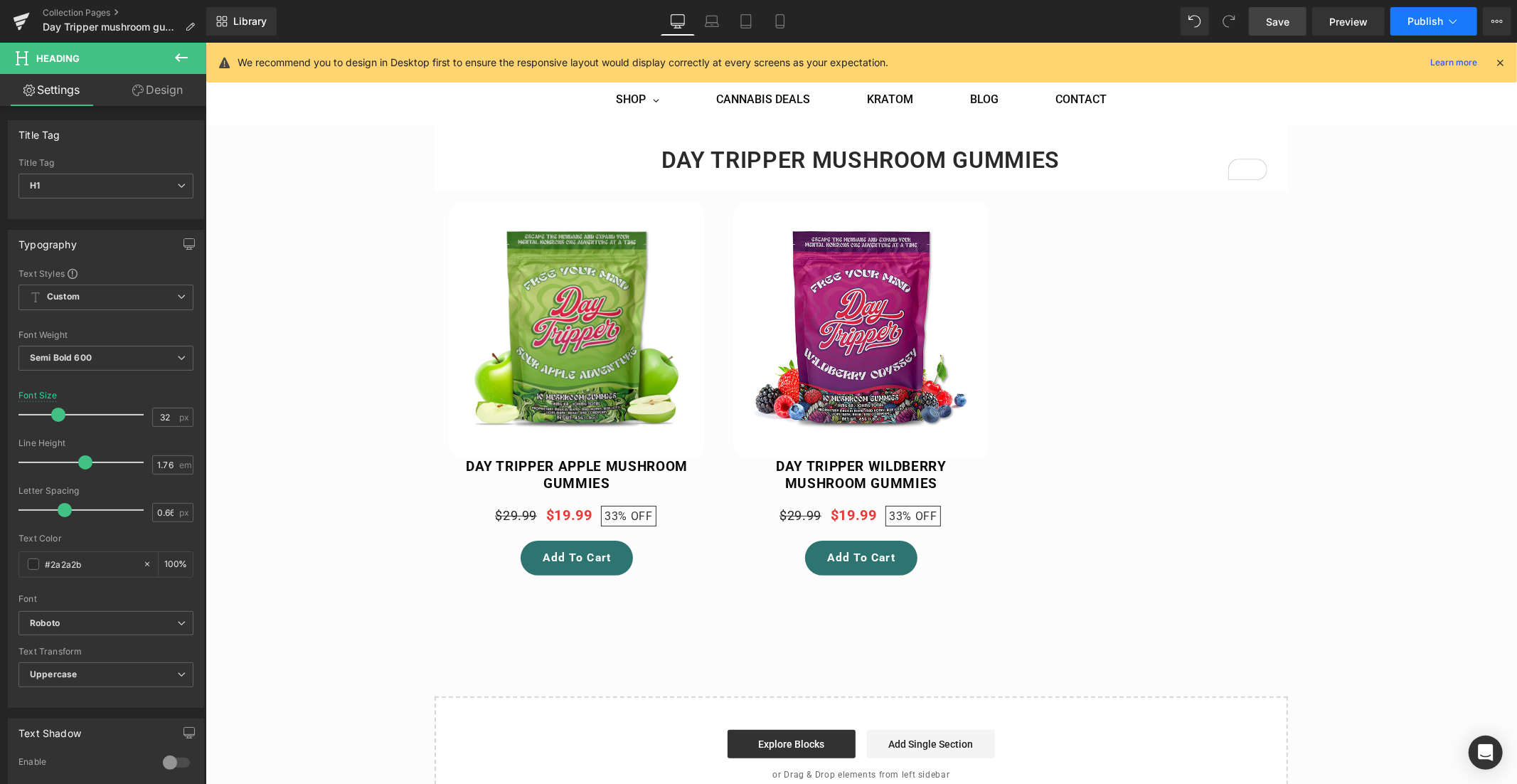
click at [1420, 25] on span "Publish" at bounding box center [1425, 21] width 35 height 11
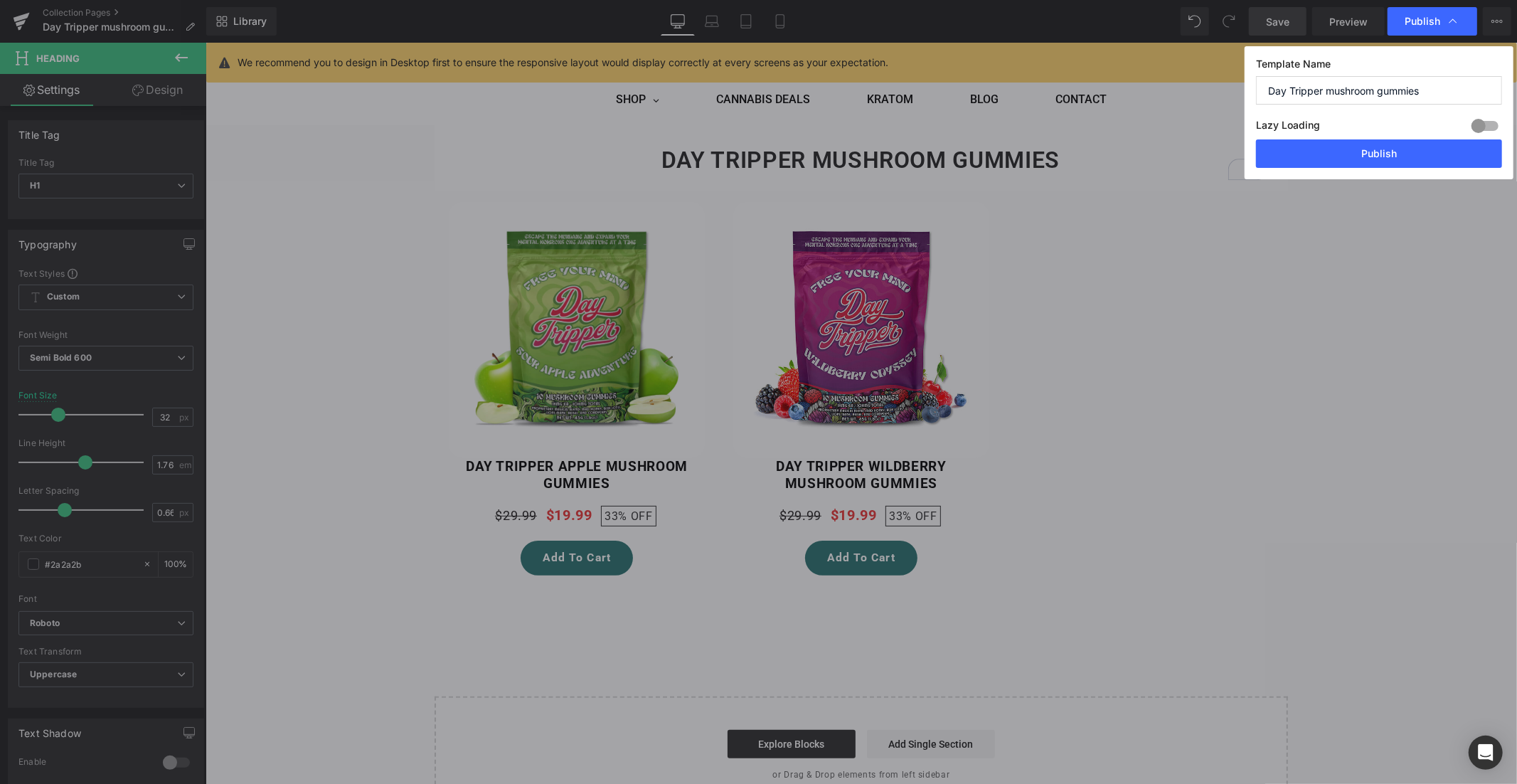
click at [1479, 122] on div at bounding box center [1484, 126] width 34 height 22
click at [1374, 161] on button "Publish" at bounding box center [1379, 153] width 246 height 29
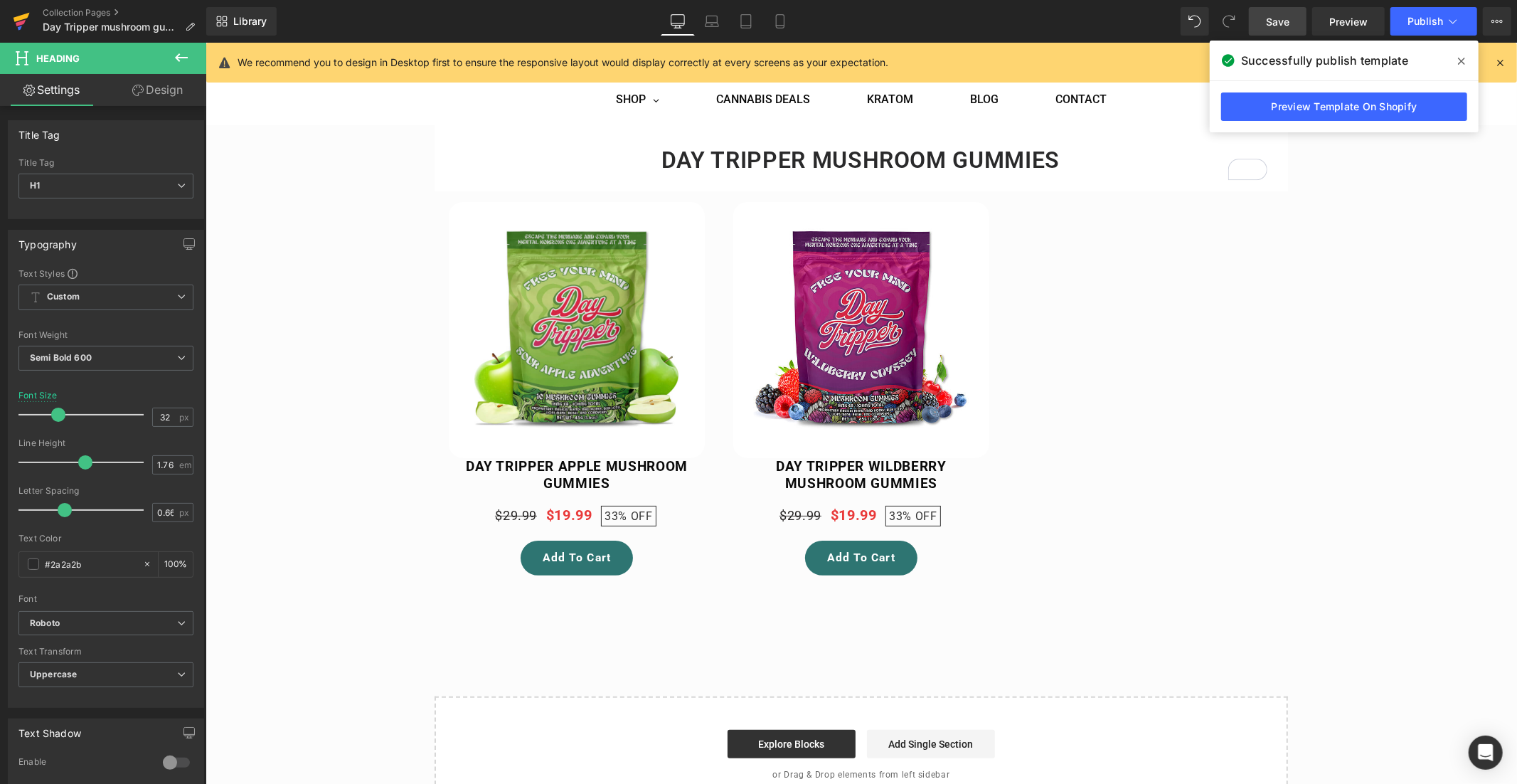
click at [22, 15] on icon at bounding box center [21, 18] width 17 height 9
